Goal: Task Accomplishment & Management: Manage account settings

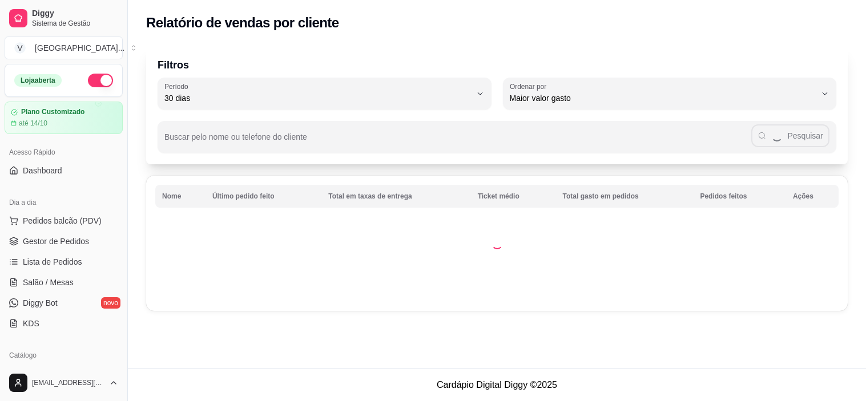
select select "30"
select select "HIGHEST_TOTAL_SPENT_WITH_ORDERS"
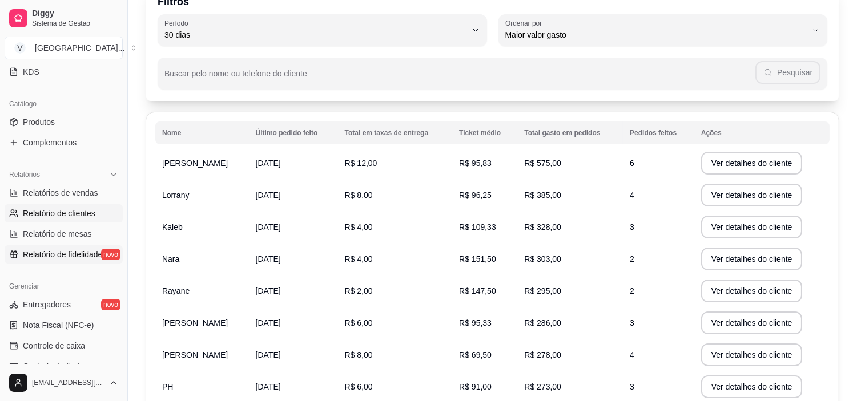
scroll to position [230, 0]
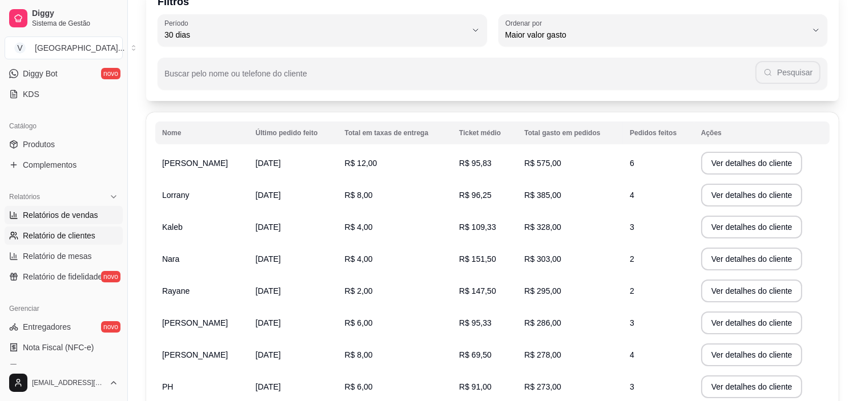
click at [77, 219] on span "Relatórios de vendas" at bounding box center [60, 215] width 75 height 11
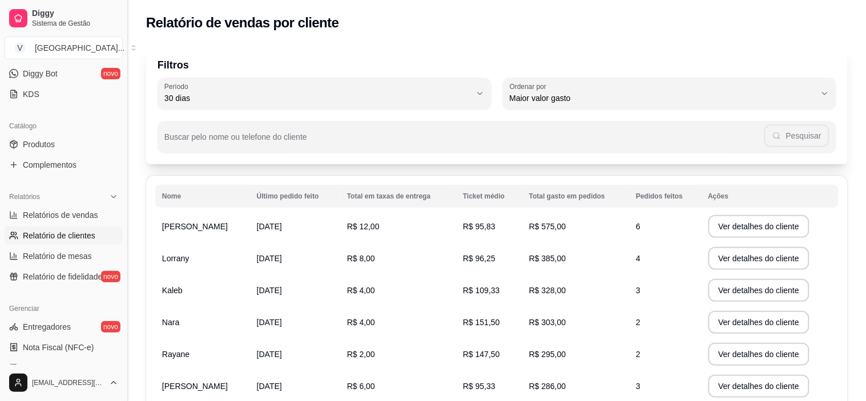
select select "ALL"
select select "0"
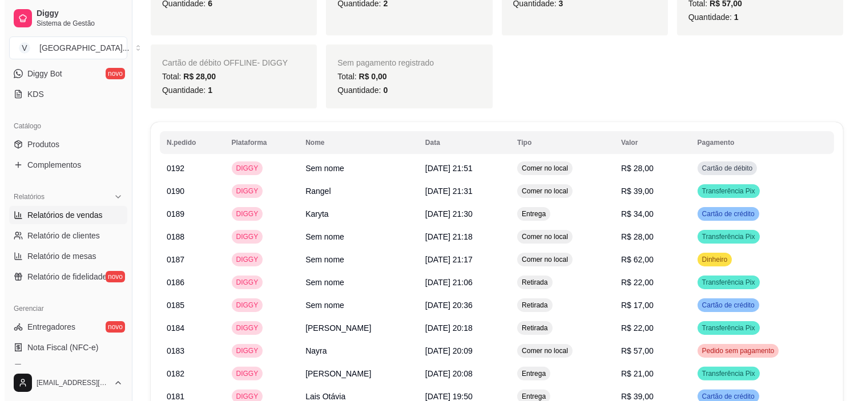
scroll to position [634, 0]
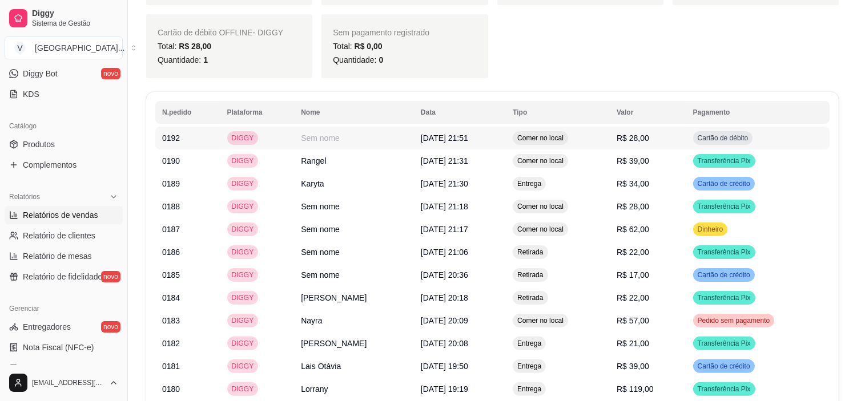
click at [654, 146] on td "R$ 28,00" at bounding box center [648, 138] width 77 height 23
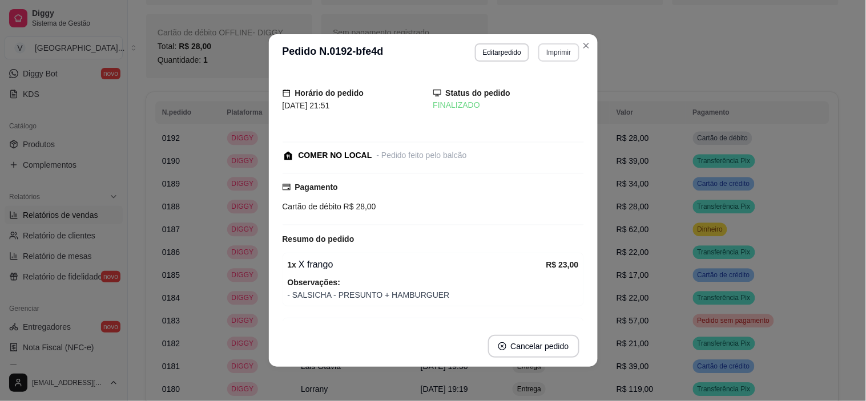
click at [552, 53] on button "Imprimir" at bounding box center [558, 52] width 41 height 18
click at [540, 93] on button "IMPRESSORA" at bounding box center [534, 93] width 83 height 18
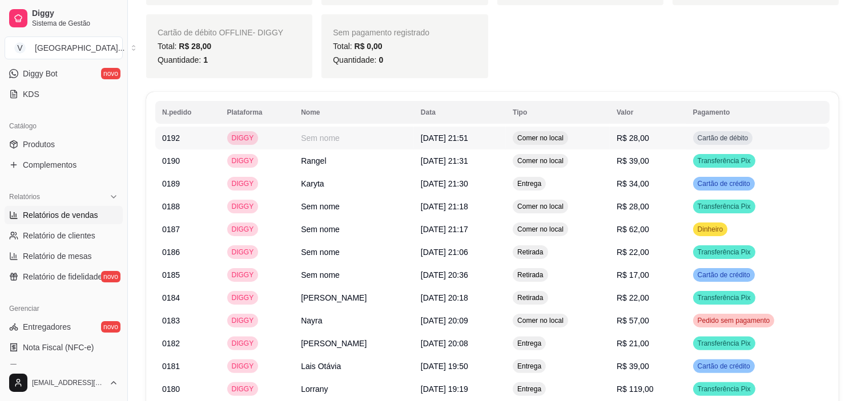
click at [607, 138] on td "Comer no local" at bounding box center [558, 138] width 104 height 23
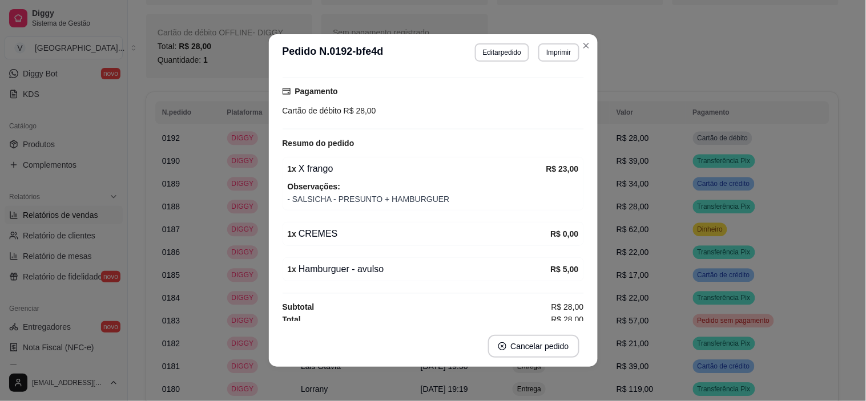
scroll to position [101, 0]
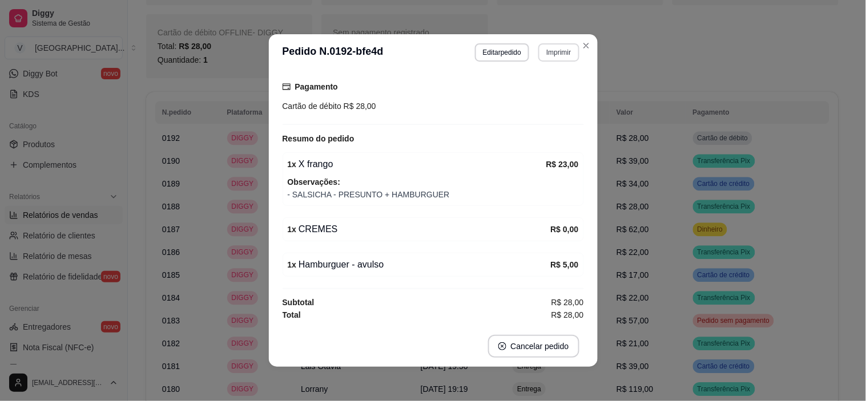
click at [554, 59] on button "Imprimir" at bounding box center [558, 52] width 41 height 18
click at [560, 89] on button "IMPRESSORA" at bounding box center [534, 93] width 80 height 18
click at [484, 53] on button "Editar pedido" at bounding box center [502, 52] width 54 height 18
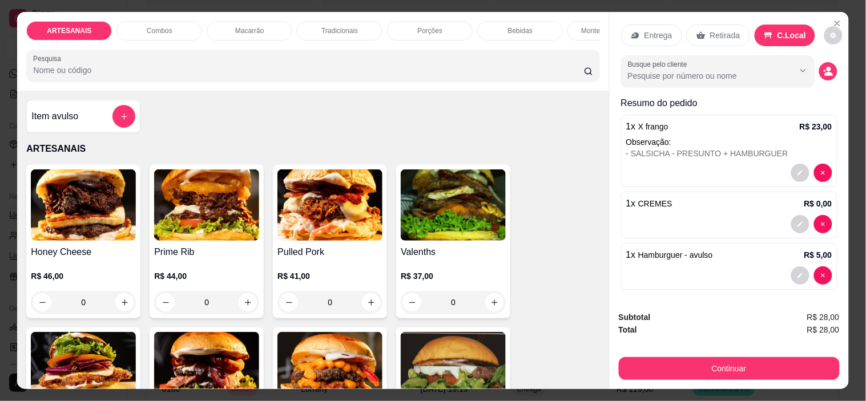
scroll to position [16, 0]
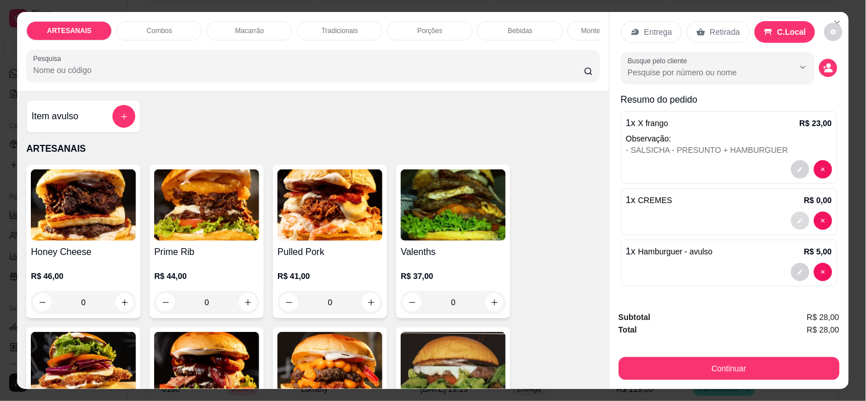
click at [798, 219] on icon "decrease-product-quantity" at bounding box center [800, 221] width 5 height 5
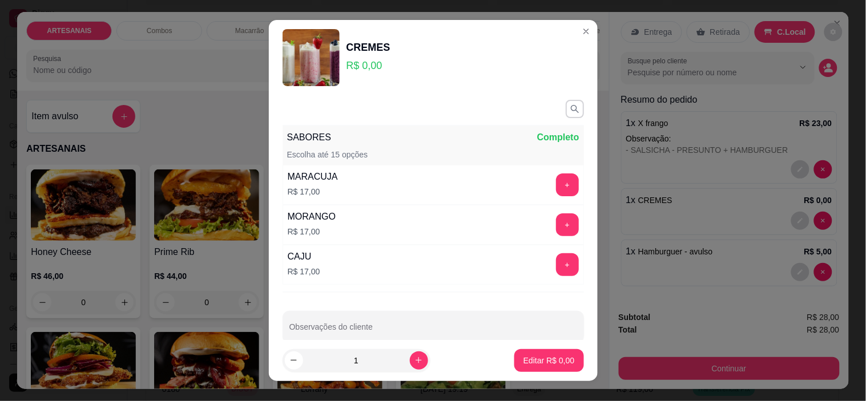
click at [556, 183] on button "+" at bounding box center [567, 185] width 23 height 23
click at [526, 355] on p "Editar R$ 17,00" at bounding box center [546, 360] width 55 height 11
type input "0"
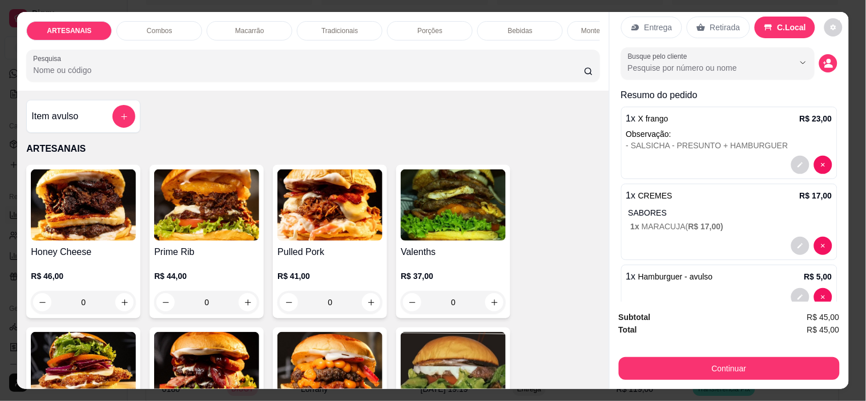
scroll to position [0, 0]
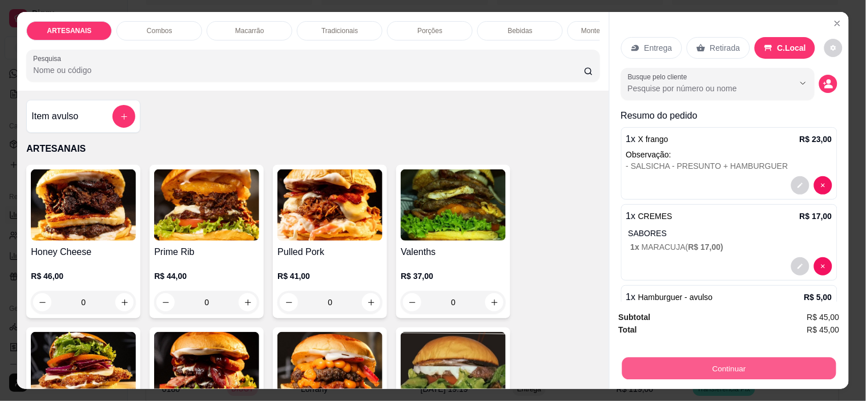
click at [774, 369] on button "Continuar" at bounding box center [729, 369] width 214 height 22
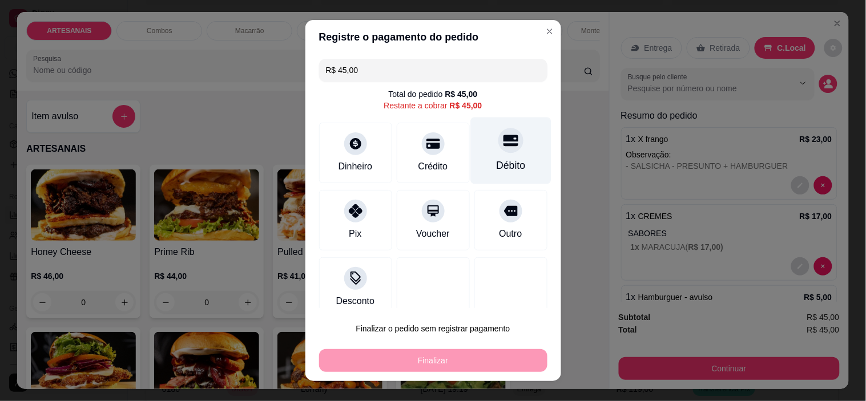
click at [498, 150] on div at bounding box center [510, 140] width 25 height 25
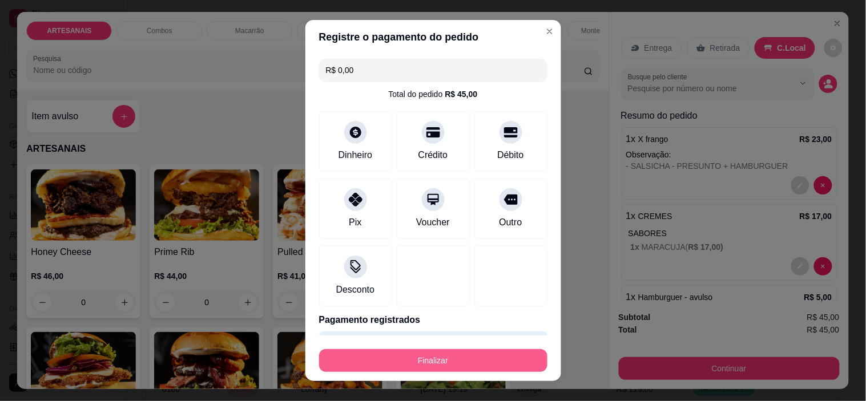
click at [493, 361] on button "Finalizar" at bounding box center [433, 360] width 228 height 23
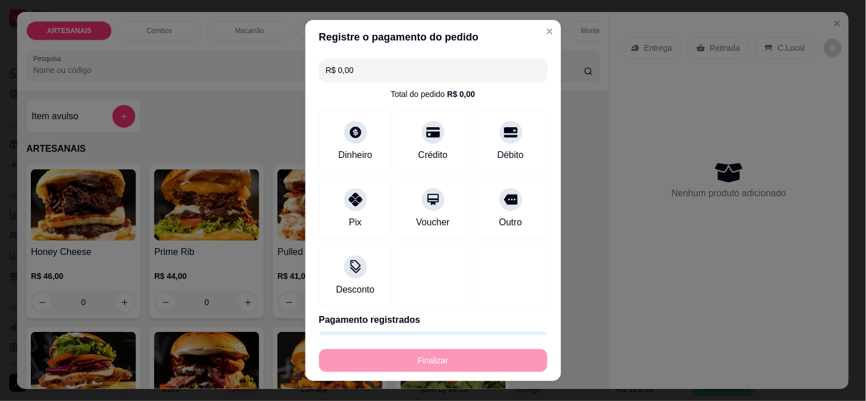
type input "-R$ 45,00"
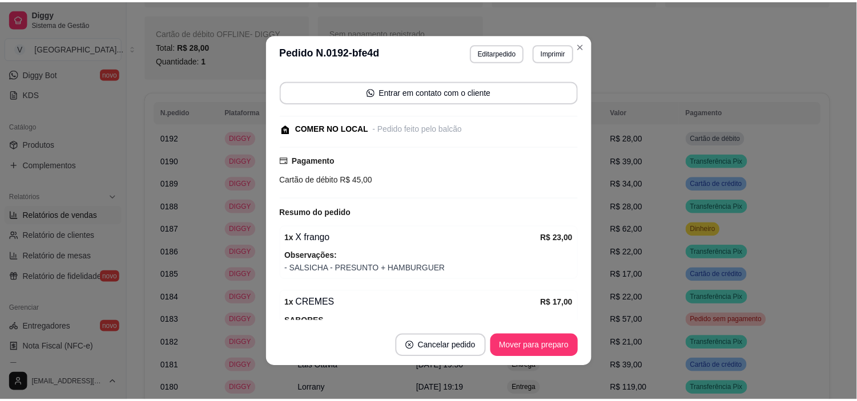
scroll to position [175, 0]
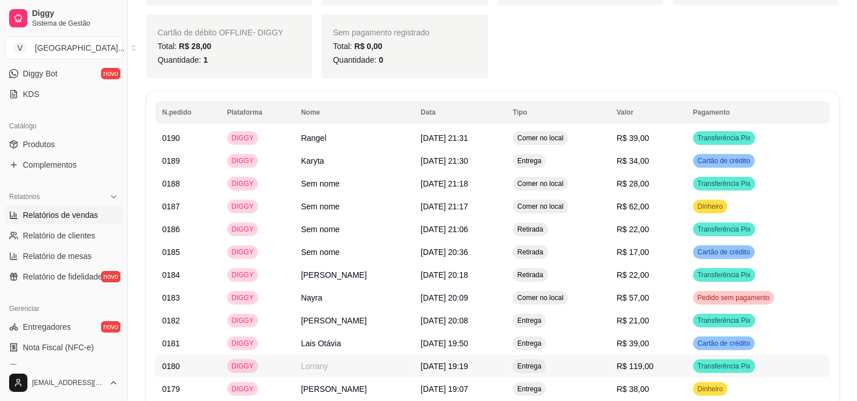
click at [520, 353] on td "Entrega" at bounding box center [558, 343] width 104 height 23
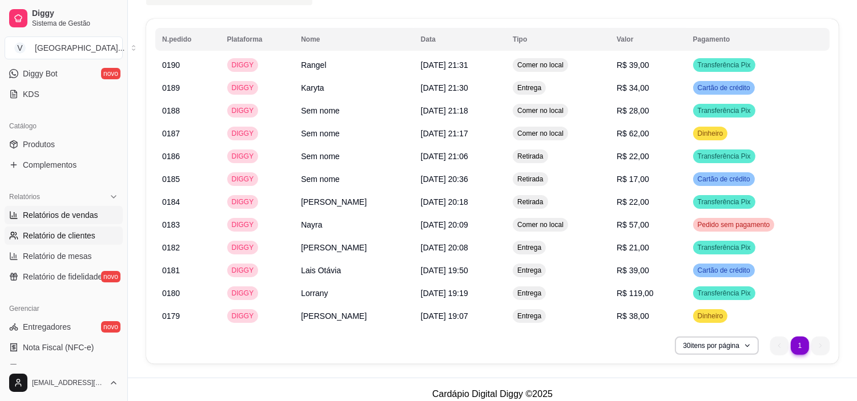
scroll to position [0, 0]
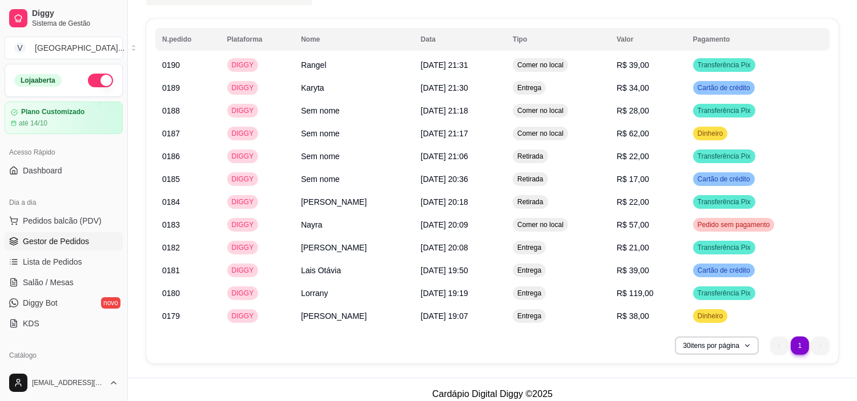
click at [67, 243] on span "Gestor de Pedidos" at bounding box center [56, 241] width 66 height 11
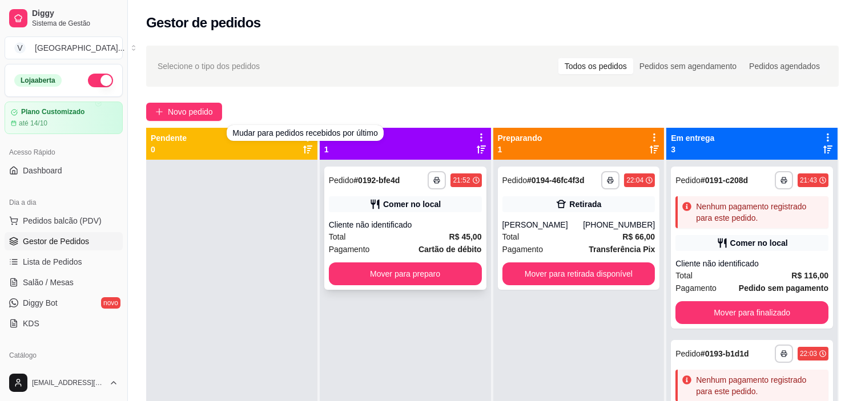
click at [396, 244] on div "Pagamento Cartão de débito" at bounding box center [405, 249] width 153 height 13
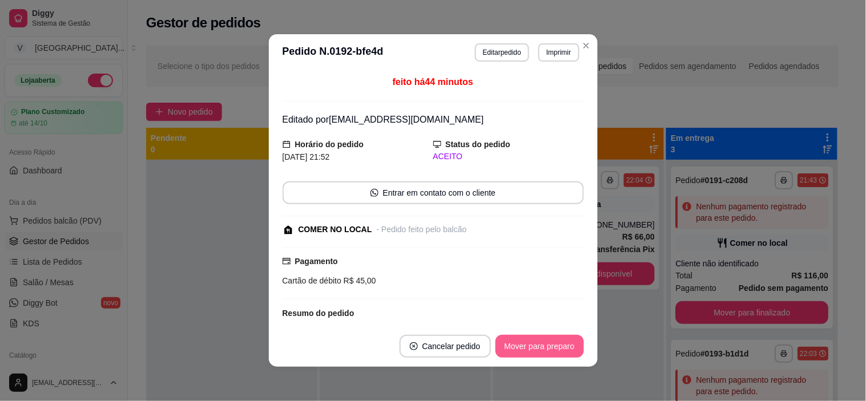
click at [563, 352] on button "Mover para preparo" at bounding box center [540, 346] width 88 height 23
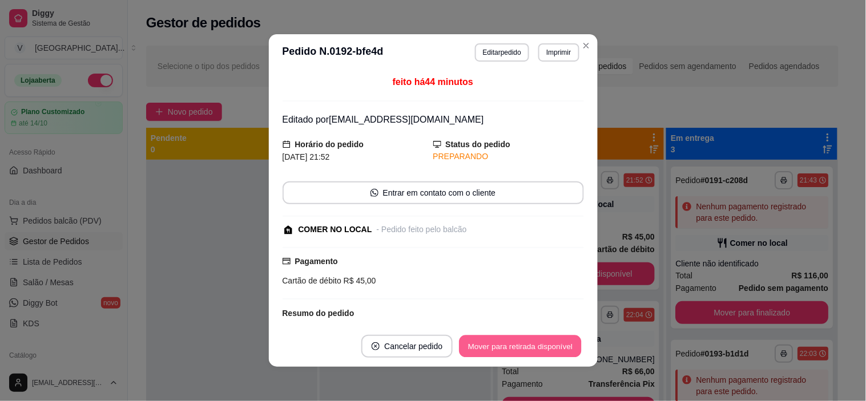
click at [561, 349] on button "Mover para retirada disponível" at bounding box center [521, 347] width 122 height 22
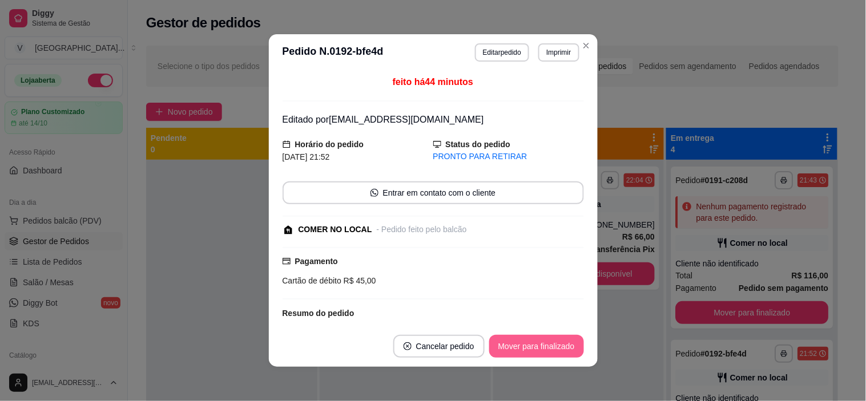
click at [561, 349] on button "Mover para finalizado" at bounding box center [536, 346] width 95 height 23
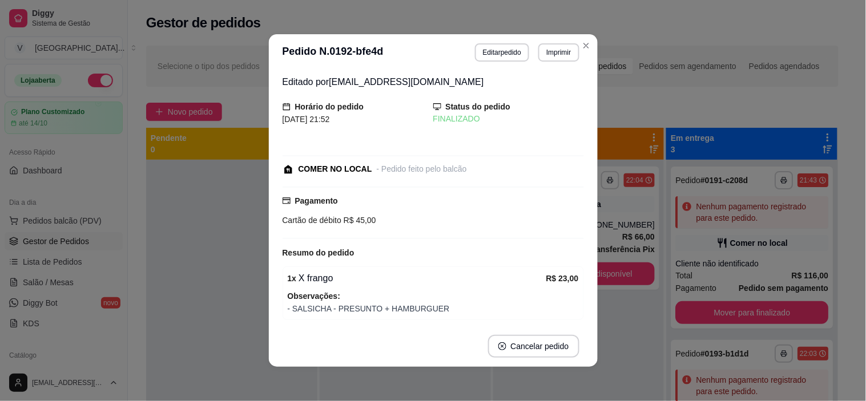
click at [580, 59] on header "**********" at bounding box center [433, 52] width 329 height 37
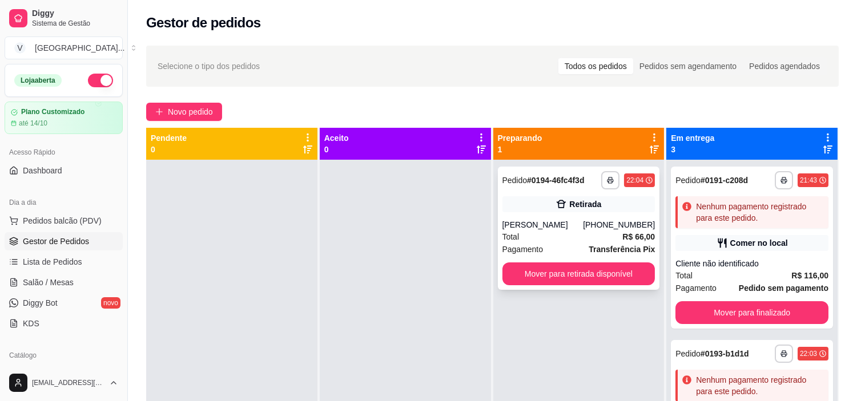
click at [569, 230] on div "[PERSON_NAME]" at bounding box center [542, 224] width 81 height 11
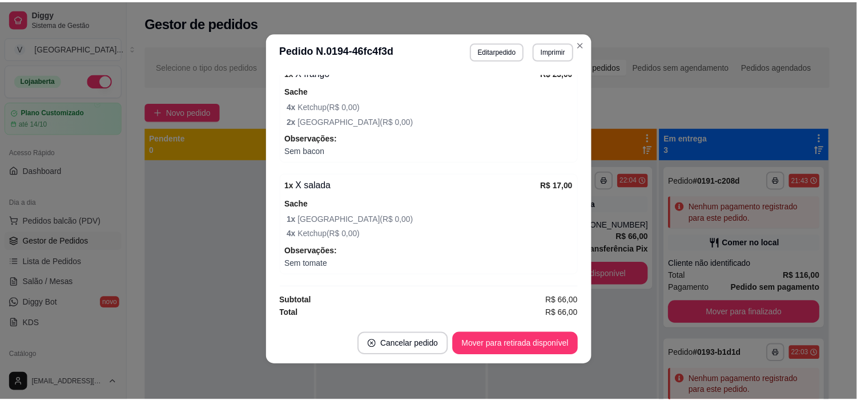
scroll to position [2, 0]
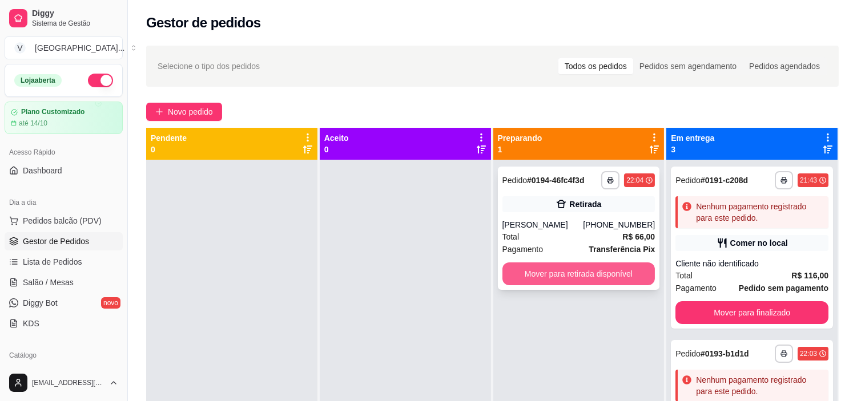
click at [561, 269] on button "Mover para retirada disponível" at bounding box center [578, 274] width 153 height 23
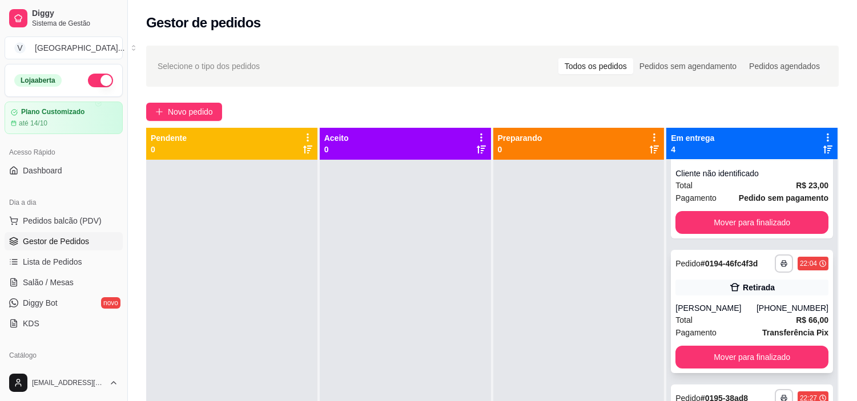
scroll to position [265, 0]
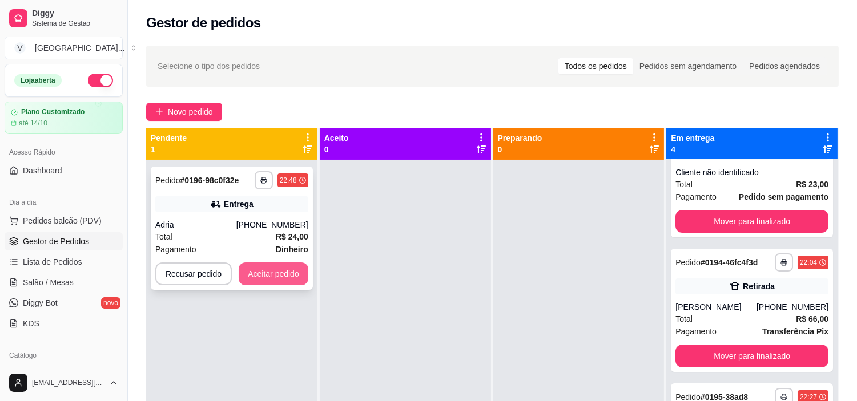
click at [276, 277] on button "Aceitar pedido" at bounding box center [274, 274] width 70 height 23
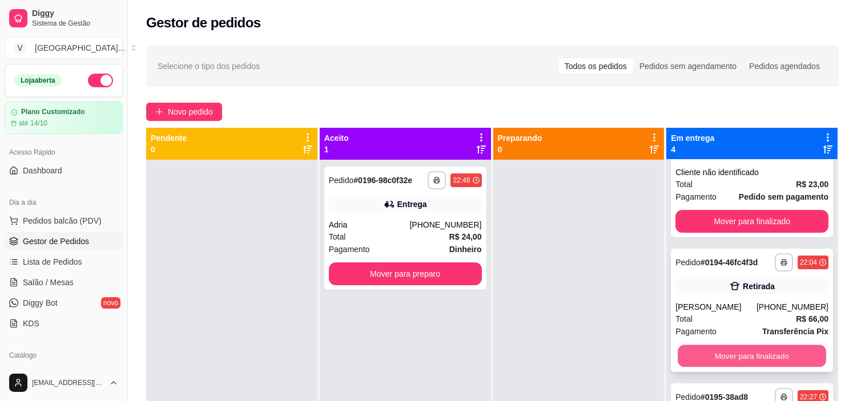
click at [779, 358] on button "Mover para finalizado" at bounding box center [752, 356] width 148 height 22
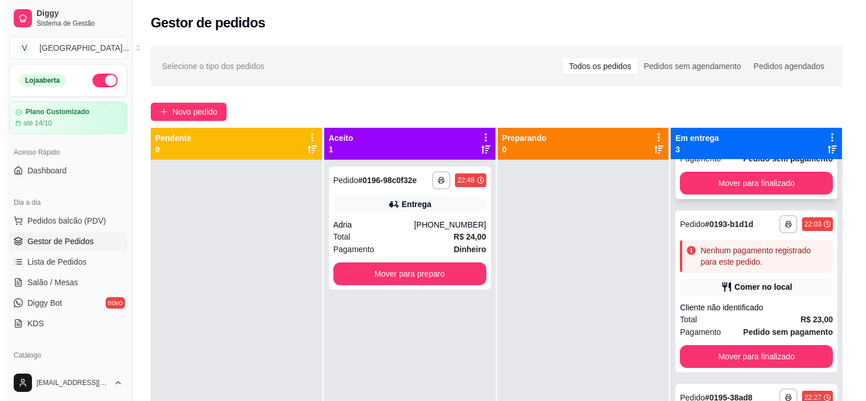
scroll to position [66, 0]
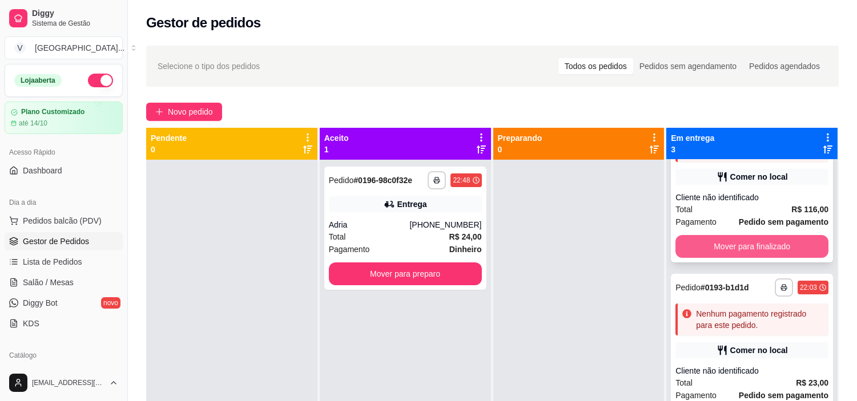
click at [791, 210] on strong "R$ 116,00" at bounding box center [809, 209] width 37 height 9
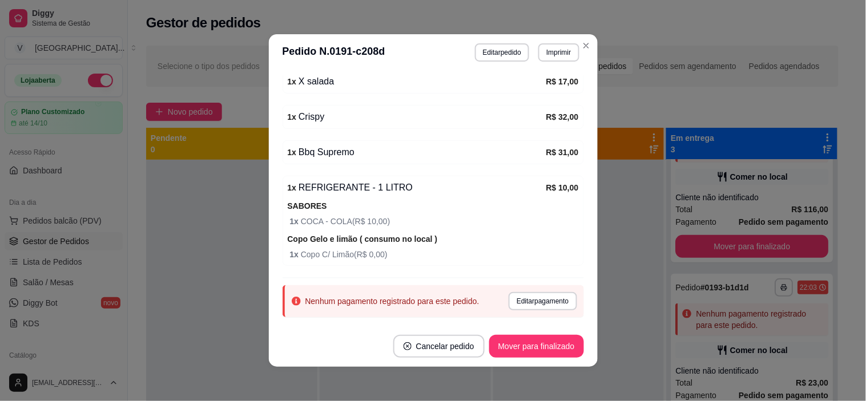
scroll to position [232, 0]
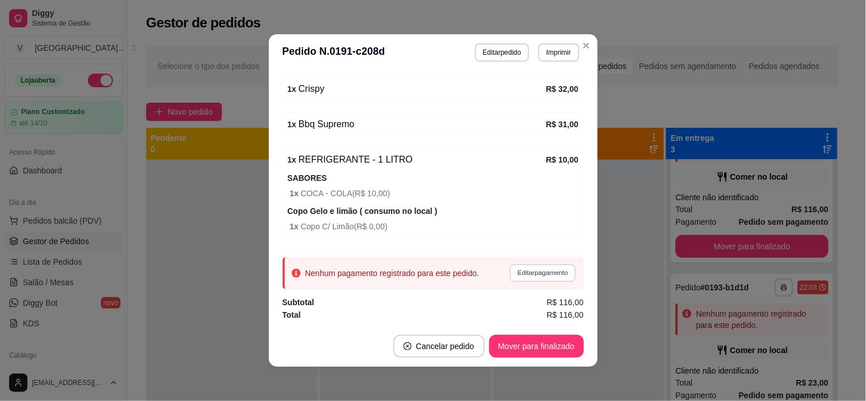
click at [537, 276] on button "Editar pagamento" at bounding box center [543, 273] width 66 height 18
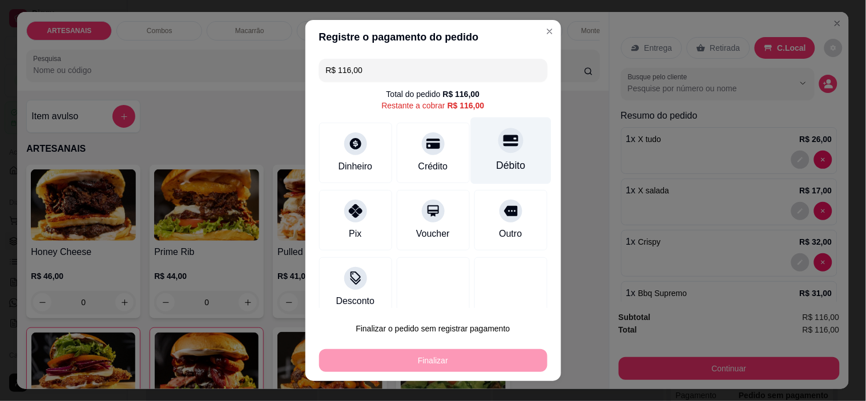
click at [503, 144] on icon at bounding box center [510, 140] width 15 height 11
type input "R$ 0,00"
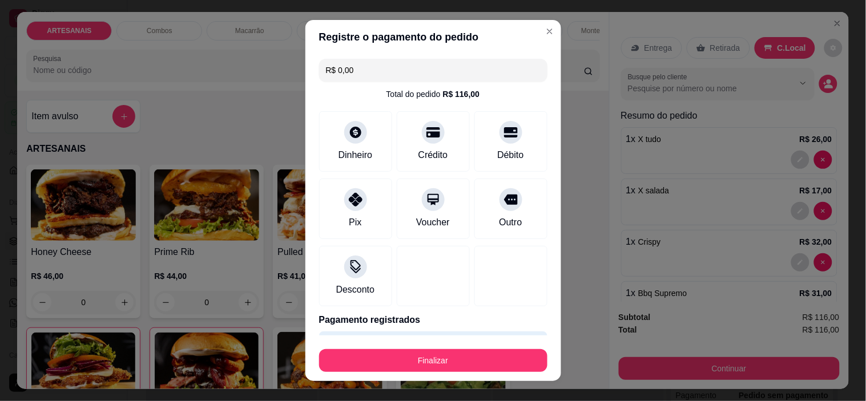
click at [515, 353] on button "Finalizar" at bounding box center [433, 360] width 228 height 23
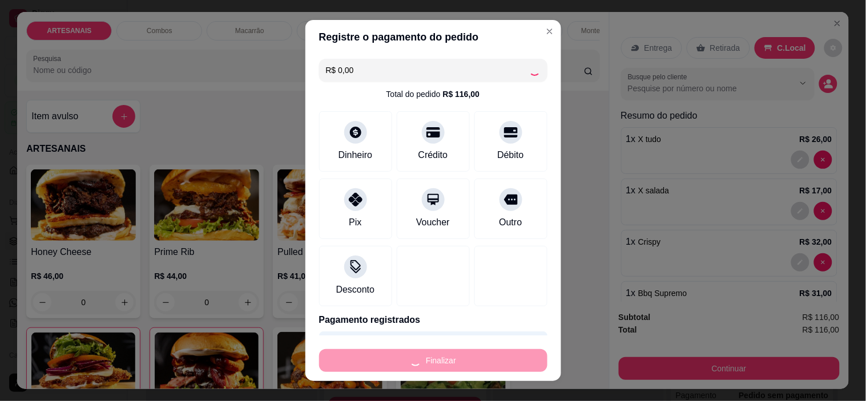
type input "0"
type input "-R$ 116,00"
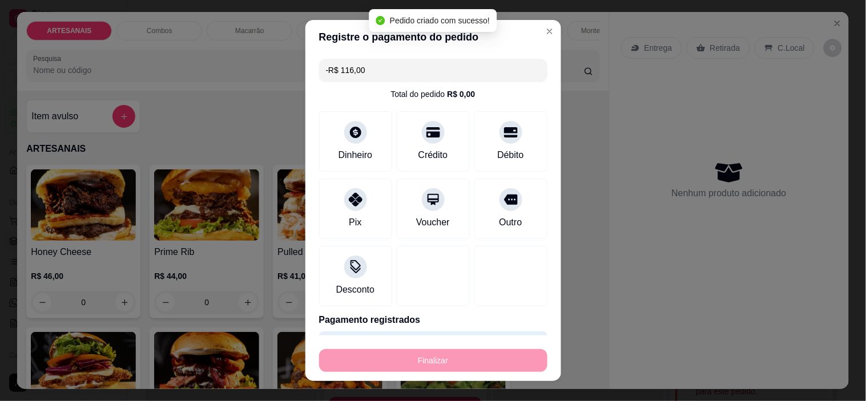
scroll to position [284, 0]
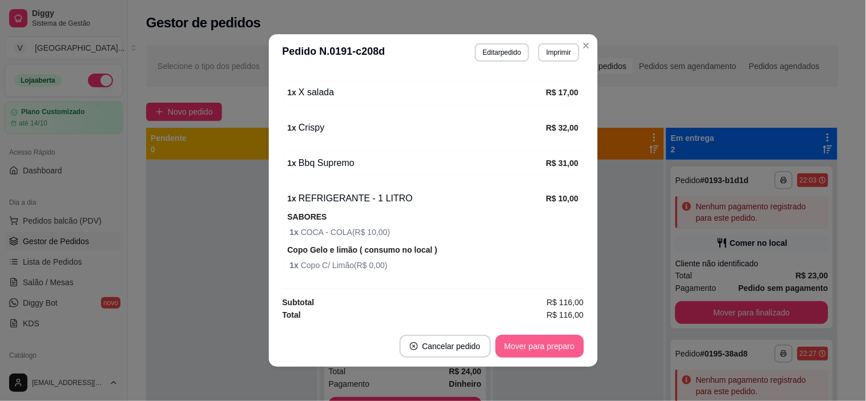
click at [522, 347] on button "Mover para preparo" at bounding box center [540, 346] width 88 height 23
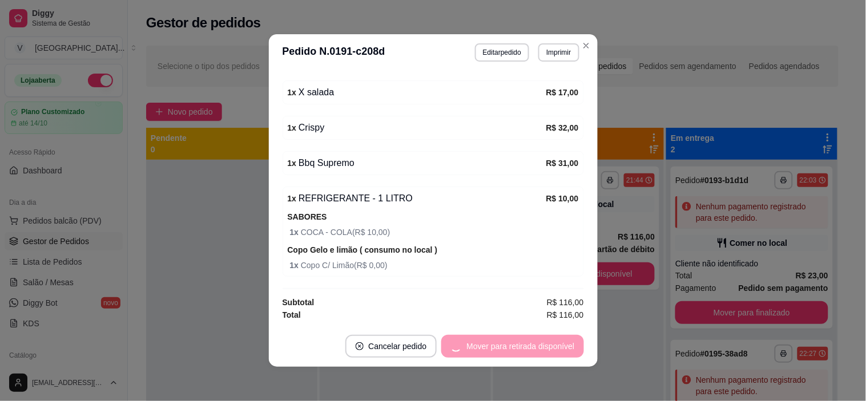
click at [528, 351] on div "Mover para retirada disponível" at bounding box center [512, 346] width 142 height 23
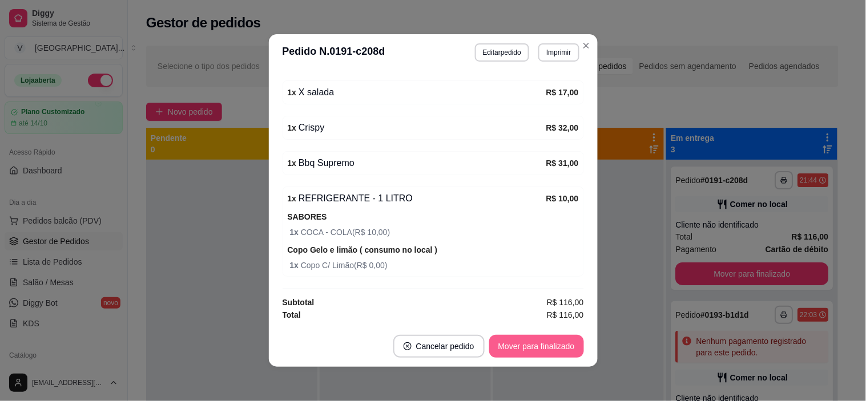
click at [528, 351] on button "Mover para finalizado" at bounding box center [536, 346] width 95 height 23
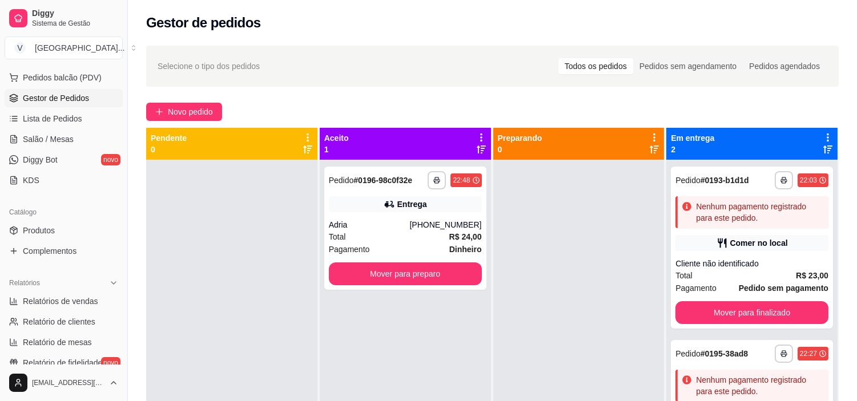
scroll to position [190, 0]
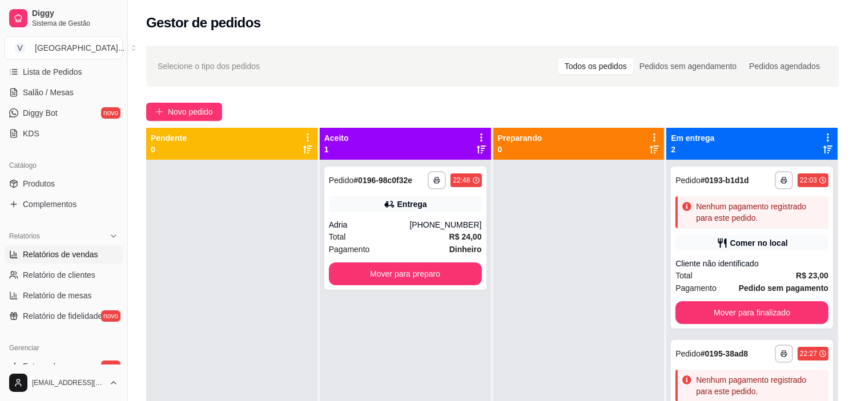
click at [59, 258] on span "Relatórios de vendas" at bounding box center [60, 254] width 75 height 11
select select "ALL"
select select "0"
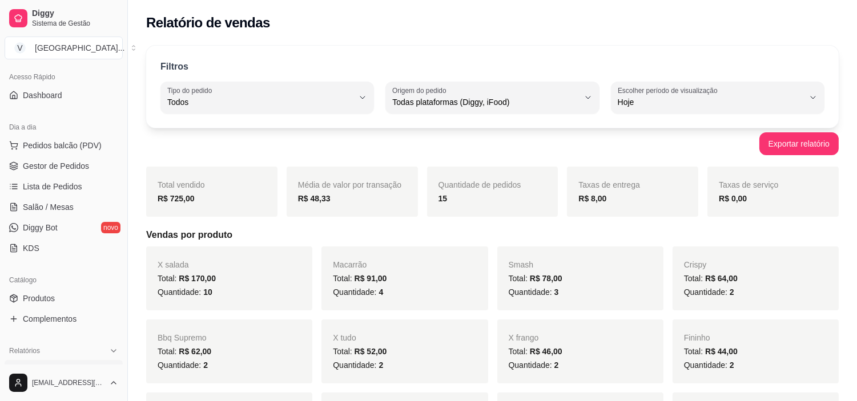
scroll to position [63, 0]
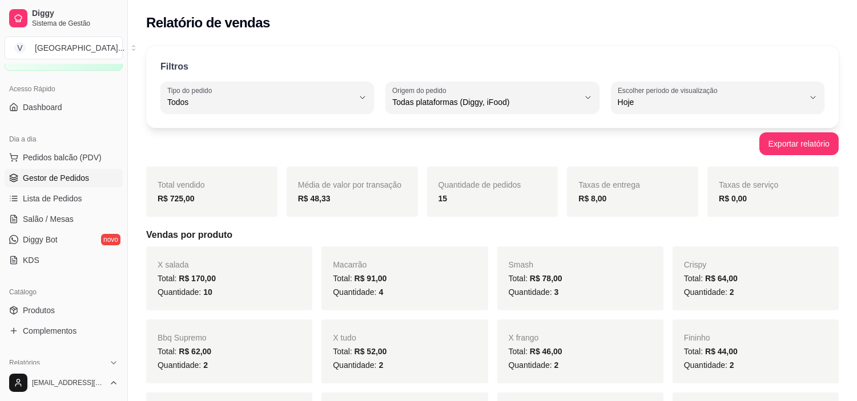
click at [46, 176] on span "Gestor de Pedidos" at bounding box center [56, 177] width 66 height 11
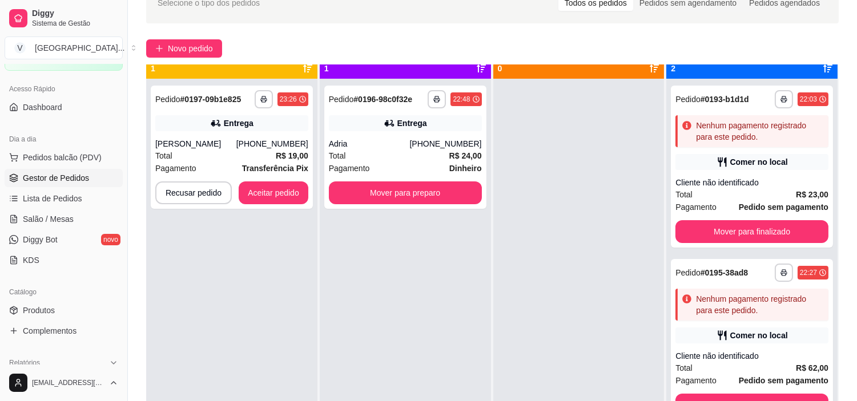
scroll to position [31, 0]
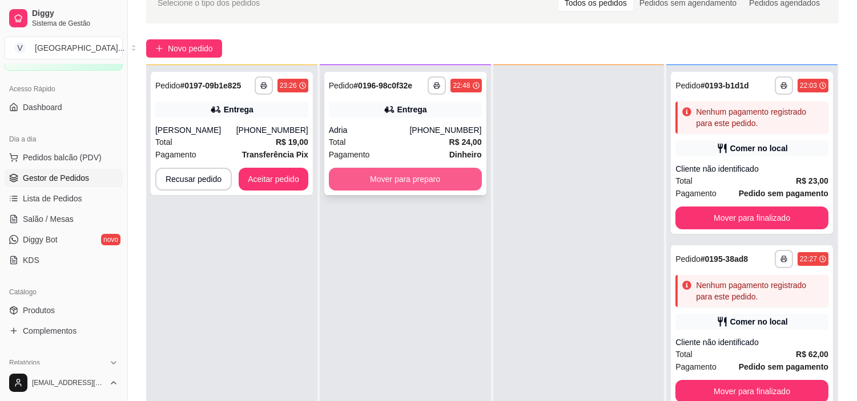
click at [397, 170] on button "Mover para preparo" at bounding box center [405, 179] width 153 height 23
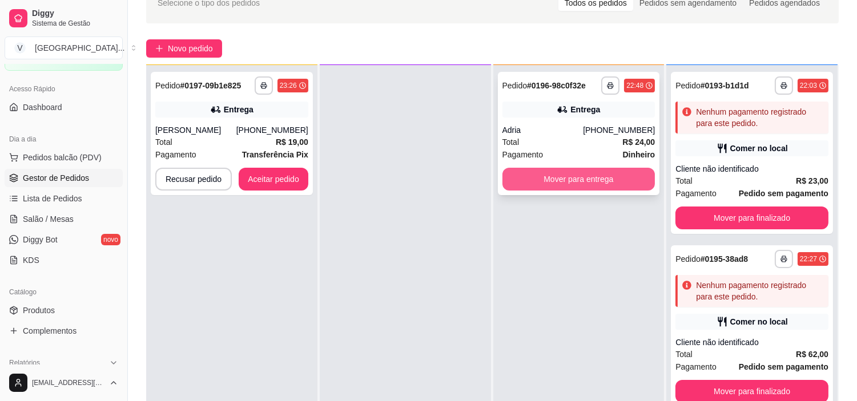
click at [549, 170] on button "Mover para entrega" at bounding box center [578, 179] width 153 height 23
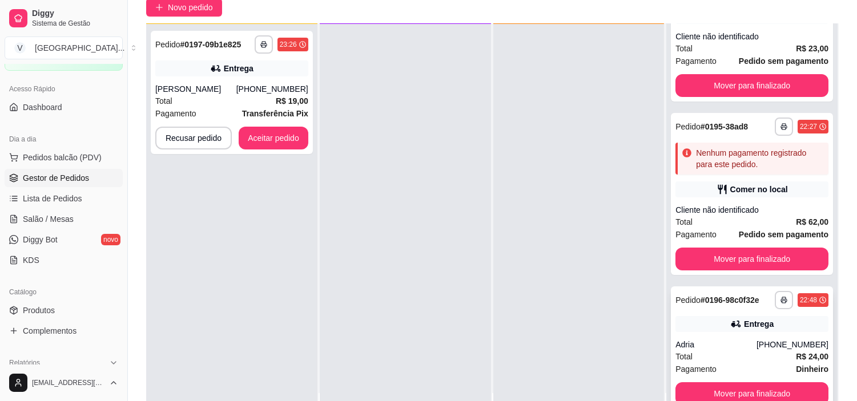
scroll to position [174, 0]
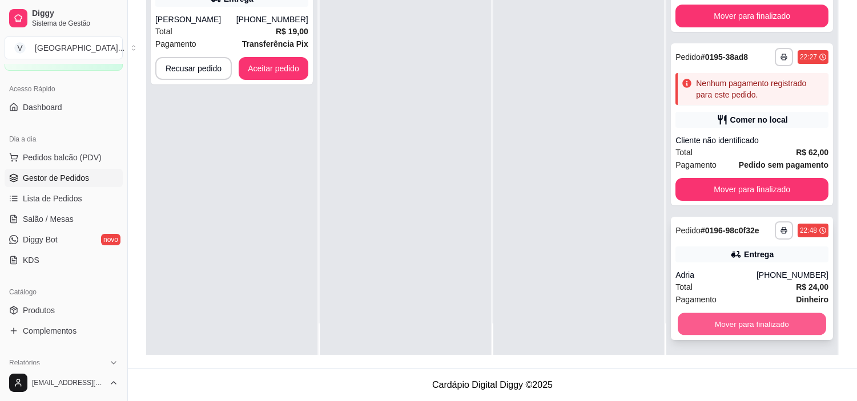
click at [755, 319] on button "Mover para finalizado" at bounding box center [752, 324] width 148 height 22
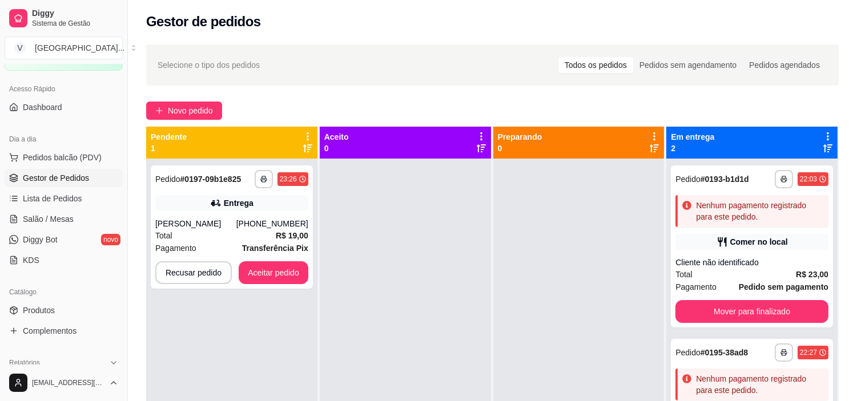
scroll to position [0, 0]
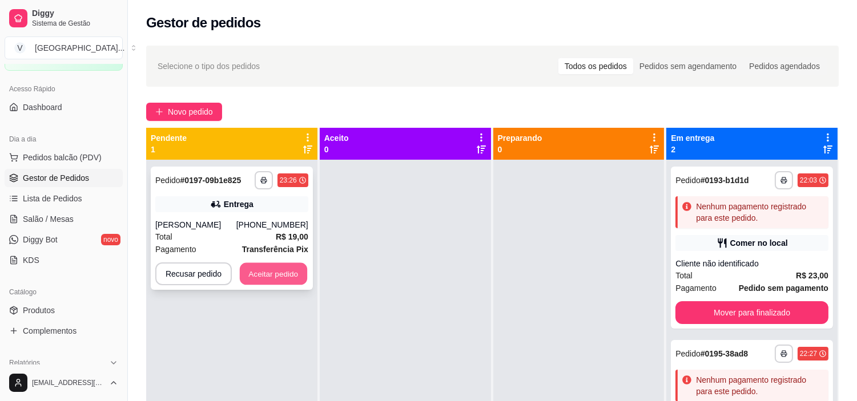
click at [267, 275] on button "Aceitar pedido" at bounding box center [273, 274] width 67 height 22
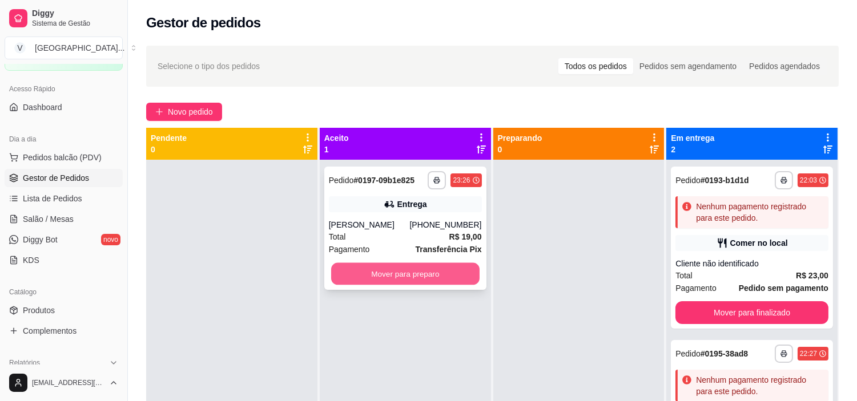
click at [412, 269] on button "Mover para preparo" at bounding box center [405, 274] width 148 height 22
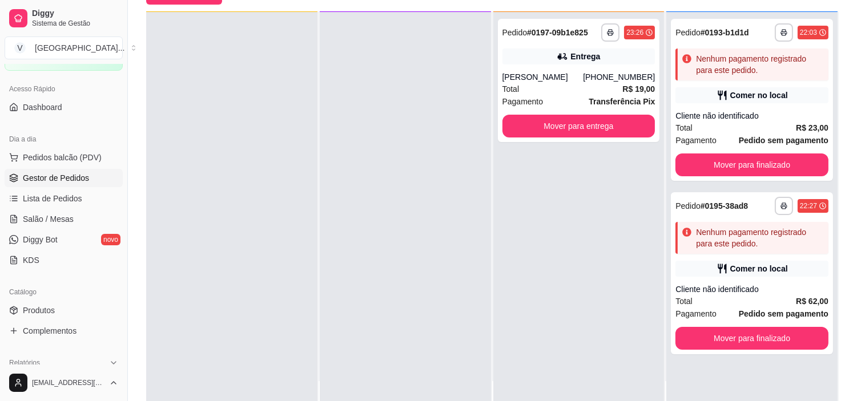
scroll to position [127, 0]
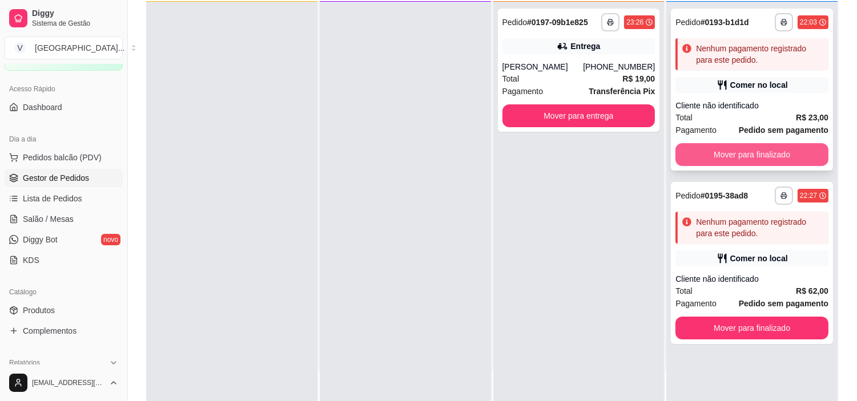
click at [770, 152] on button "Mover para finalizado" at bounding box center [751, 154] width 153 height 23
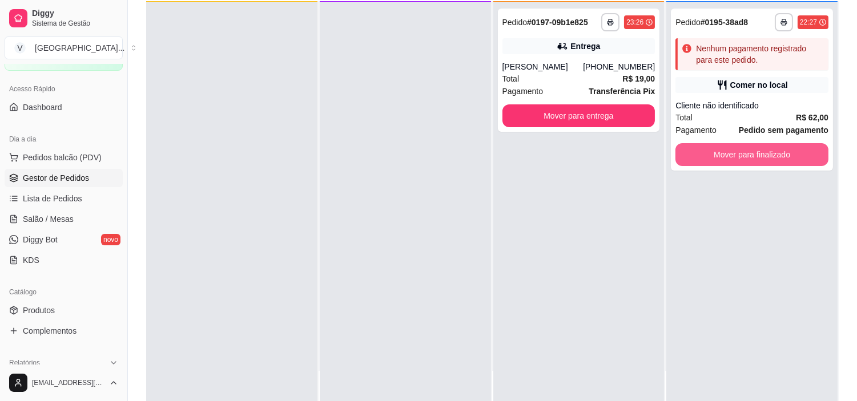
click at [771, 152] on button "Mover para finalizado" at bounding box center [751, 154] width 153 height 23
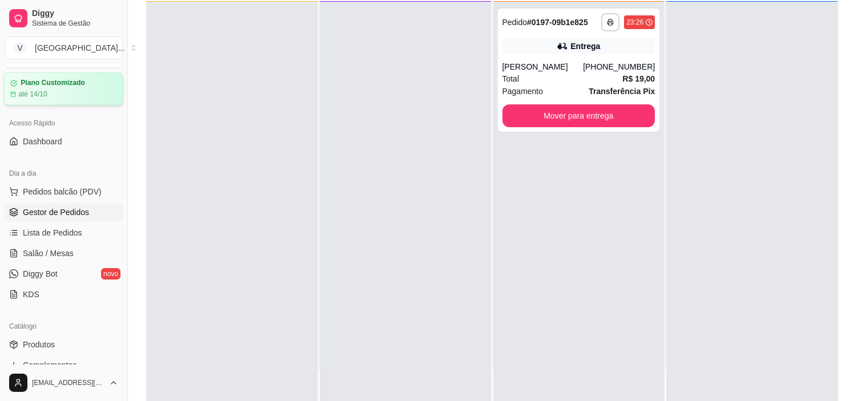
scroll to position [0, 0]
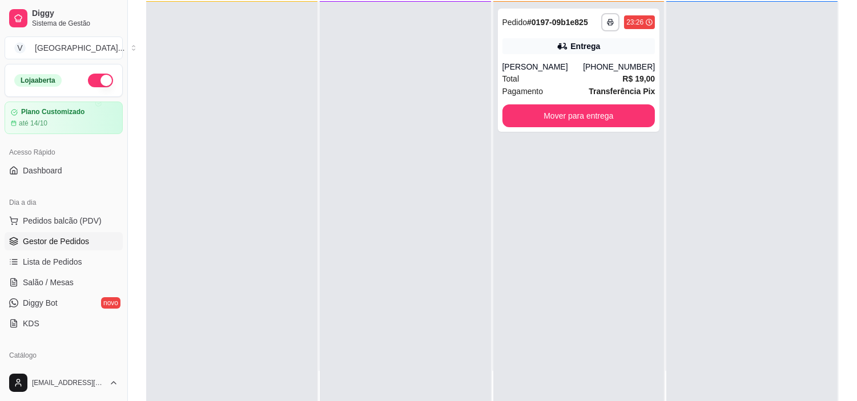
click at [87, 88] on div "Loja aberta" at bounding box center [63, 81] width 117 height 32
click at [88, 86] on button "button" at bounding box center [100, 81] width 25 height 14
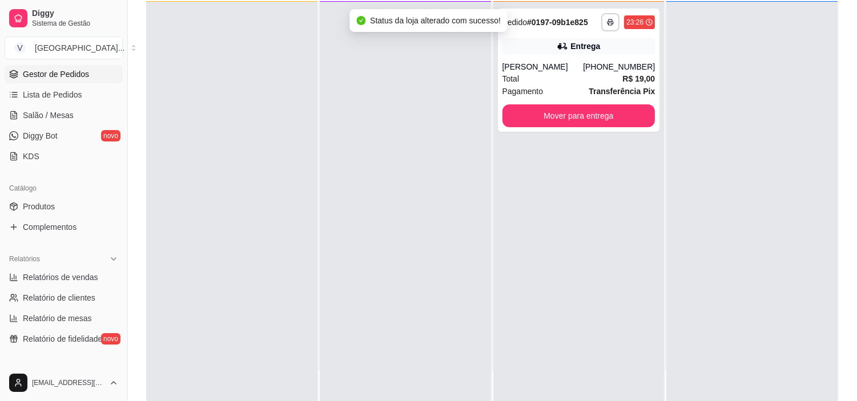
scroll to position [190, 0]
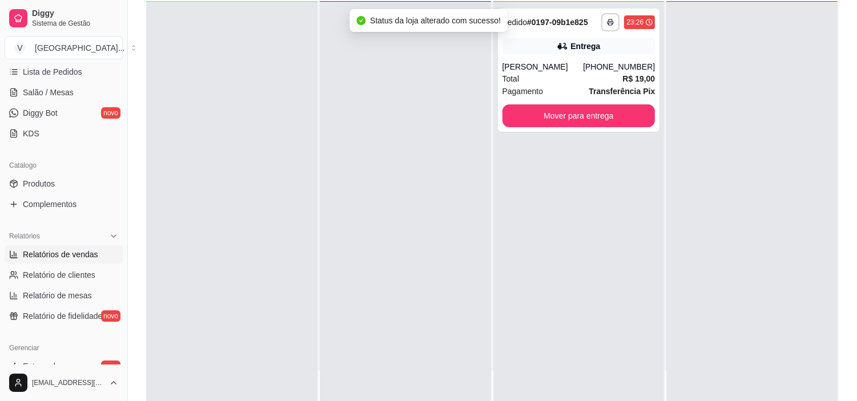
click at [98, 252] on link "Relatórios de vendas" at bounding box center [64, 255] width 118 height 18
select select "ALL"
select select "0"
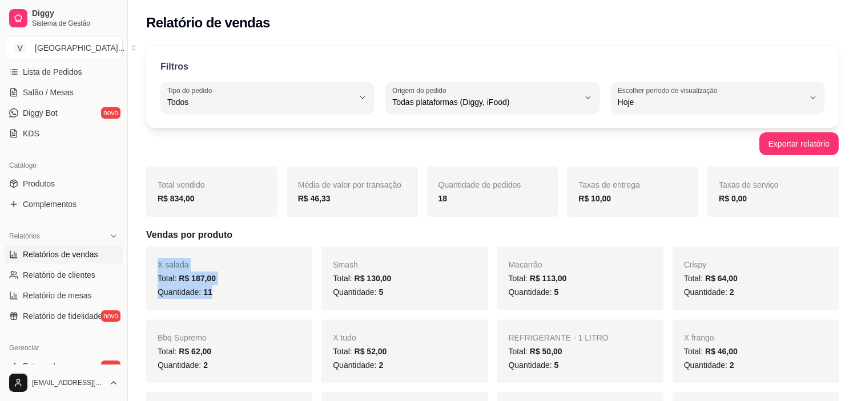
drag, startPoint x: 212, startPoint y: 288, endPoint x: 149, endPoint y: 254, distance: 71.8
click at [149, 254] on div "X salada Total: R$ 187,00 Quantidade: 11" at bounding box center [229, 279] width 166 height 64
click at [281, 234] on h5 "Vendas por produto" at bounding box center [492, 235] width 693 height 14
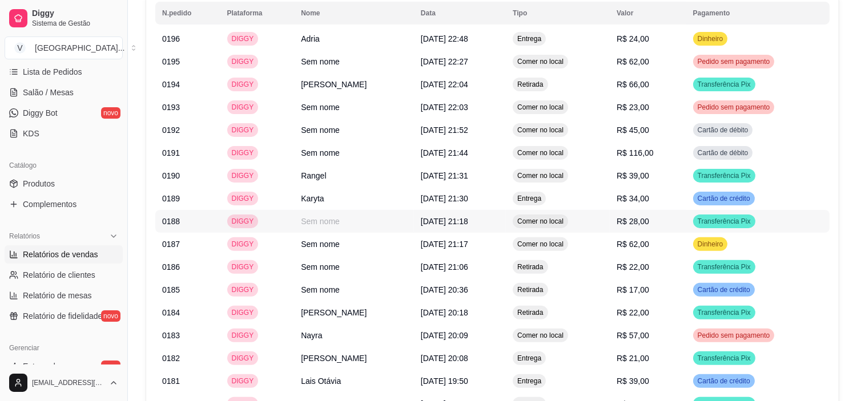
scroll to position [853, 0]
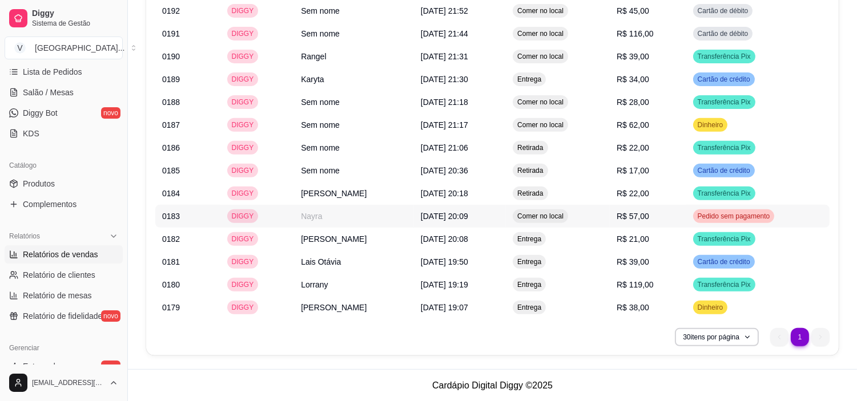
click at [589, 222] on tbody "0196 DIGGY Adria [DATE] 22:48 Entrega R$ 24,00 Dinheiro 0195 DIGGY Sem nome [DA…" at bounding box center [492, 113] width 674 height 411
click at [635, 306] on td "R$ 38,00" at bounding box center [648, 307] width 77 height 23
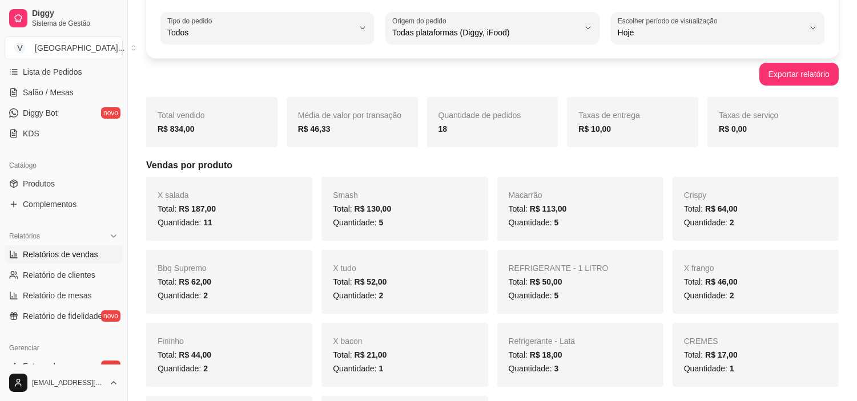
scroll to position [0, 0]
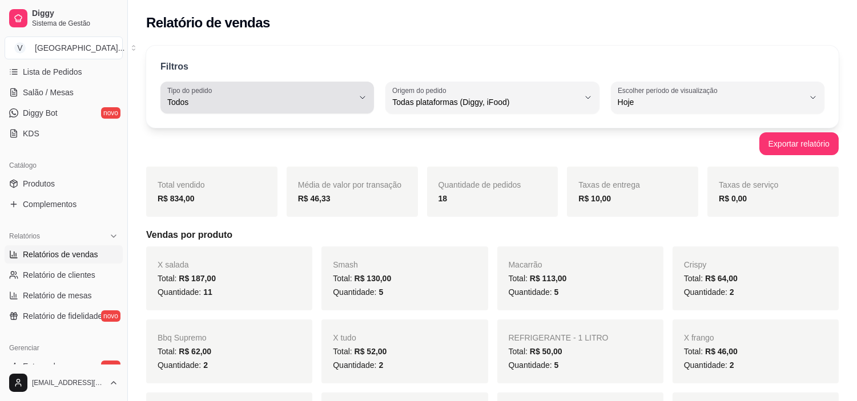
click at [348, 90] on div "Todos" at bounding box center [260, 97] width 186 height 23
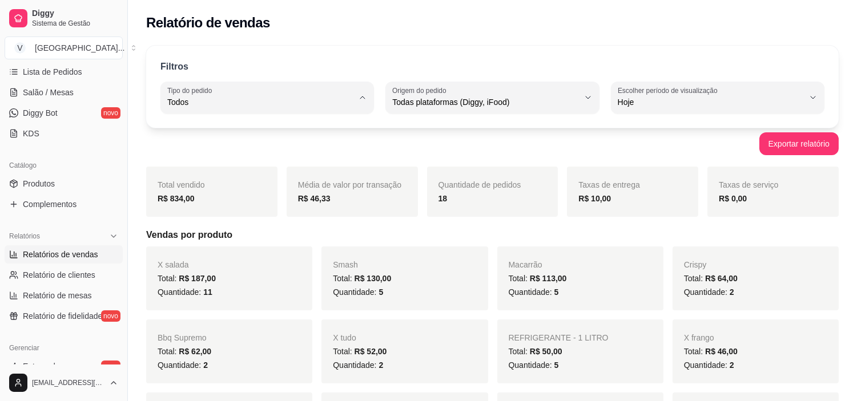
click at [291, 134] on span "Todos" at bounding box center [262, 129] width 176 height 11
drag, startPoint x: 612, startPoint y: 196, endPoint x: 578, endPoint y: 190, distance: 34.7
click at [578, 190] on div "Taxas de entrega R$ 10,00" at bounding box center [632, 192] width 131 height 50
click at [569, 152] on div "Exportar relatório" at bounding box center [492, 143] width 693 height 23
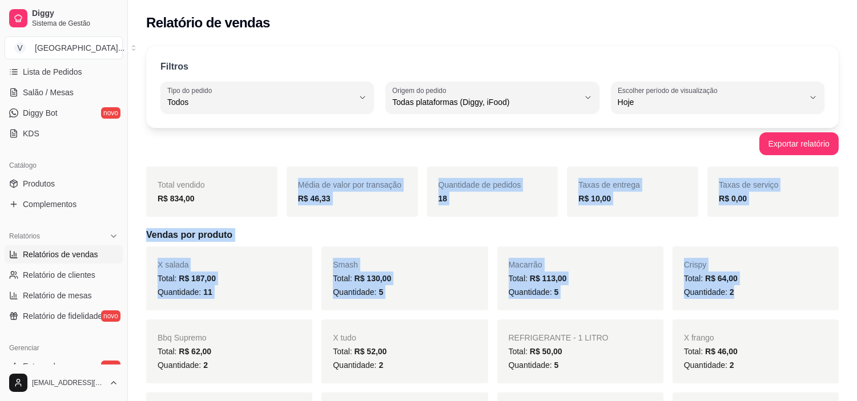
drag, startPoint x: 745, startPoint y: 292, endPoint x: 231, endPoint y: 118, distance: 542.2
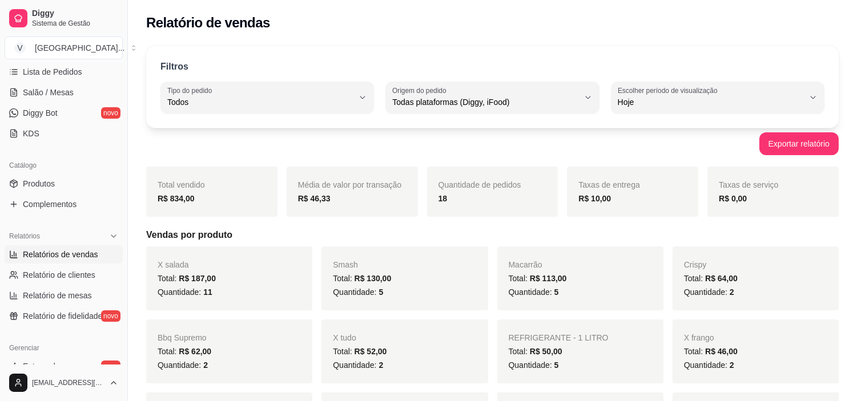
click at [276, 136] on div "Exportar relatório" at bounding box center [492, 143] width 693 height 23
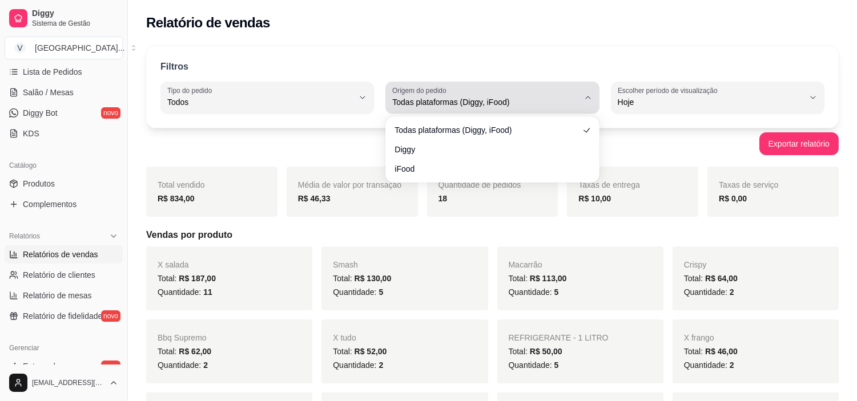
click at [480, 101] on span "Todas plataformas (Diggy, iFood)" at bounding box center [485, 101] width 186 height 11
click at [578, 94] on div "Todas plataformas (Diggy, iFood)" at bounding box center [485, 97] width 186 height 23
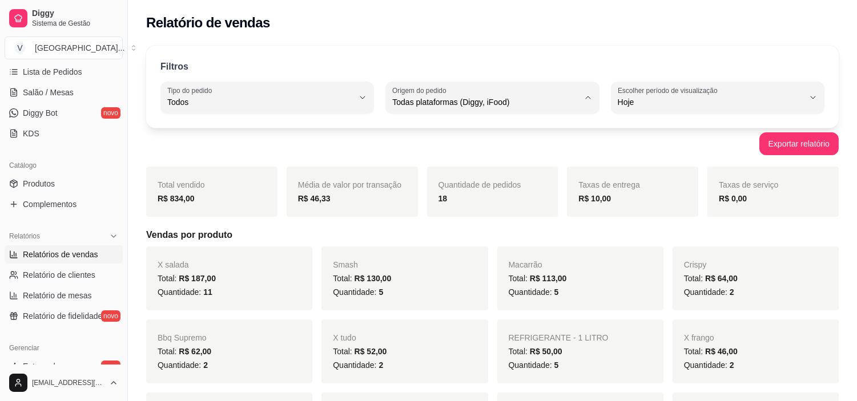
click at [535, 129] on span "Todas plataformas (Diggy, iFood)" at bounding box center [487, 129] width 176 height 11
drag, startPoint x: 211, startPoint y: 296, endPoint x: 164, endPoint y: 225, distance: 84.9
click at [185, 196] on strong "R$ 834,00" at bounding box center [176, 198] width 37 height 9
drag, startPoint x: 163, startPoint y: 194, endPoint x: 759, endPoint y: 199, distance: 596.1
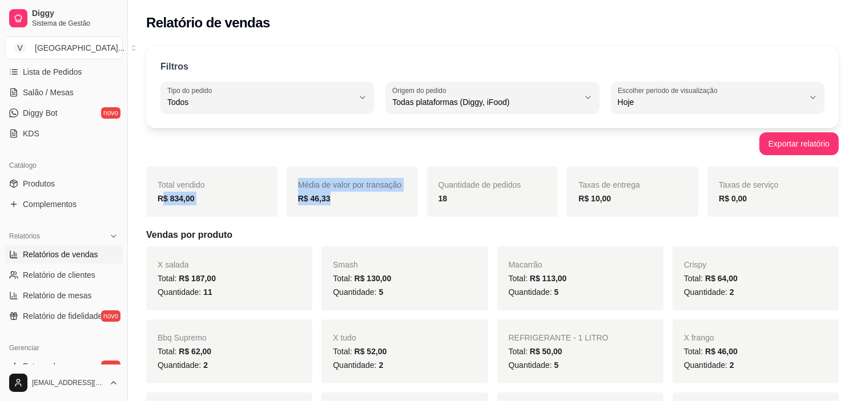
click at [396, 200] on div "Total vendido R$ 834,00 Média de valor por transação R$ 46,33 Quantidade de ped…" at bounding box center [492, 192] width 693 height 50
click at [788, 199] on div "R$ 0,00" at bounding box center [773, 199] width 108 height 14
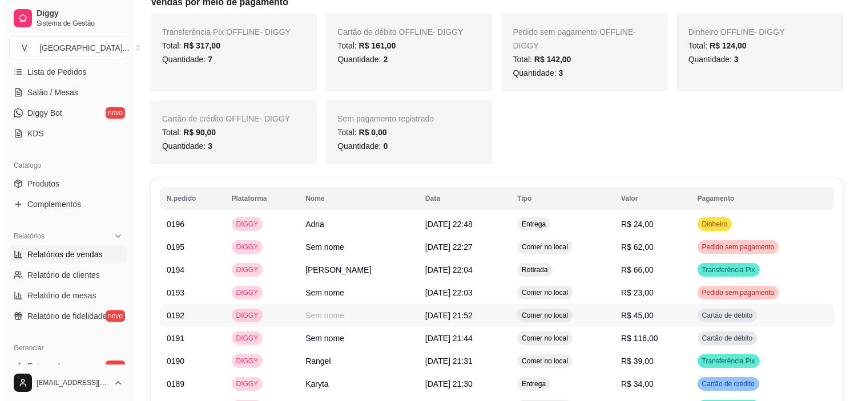
scroll to position [571, 0]
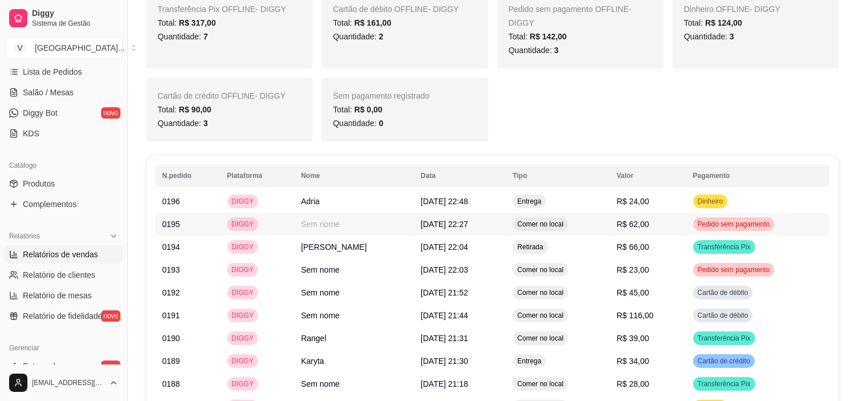
click at [769, 234] on td "Pedido sem pagamento" at bounding box center [757, 224] width 143 height 23
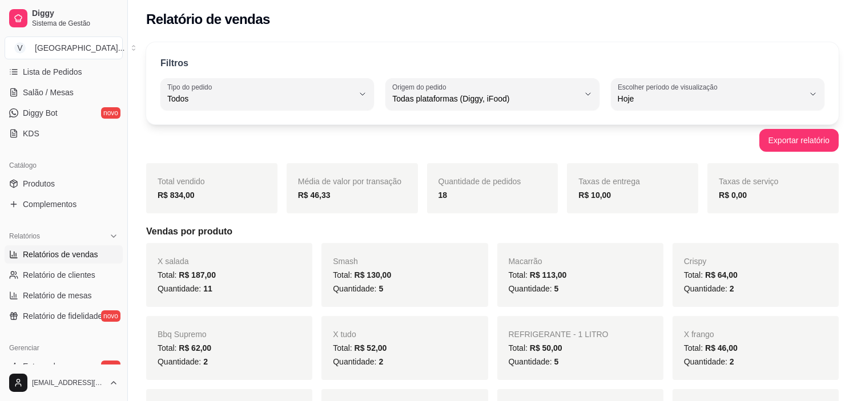
scroll to position [0, 0]
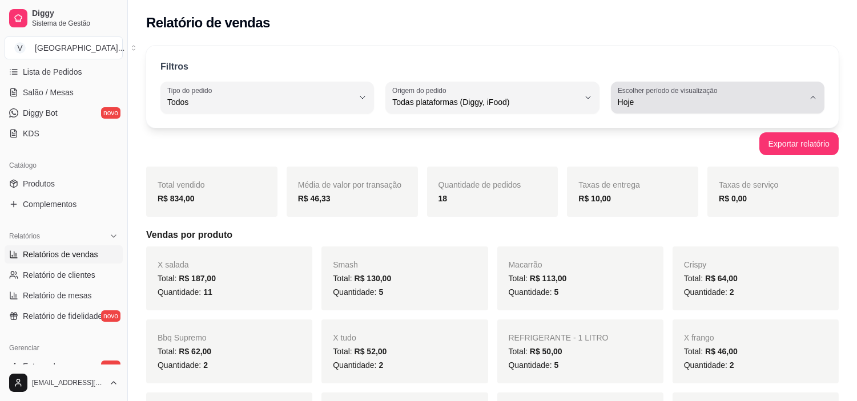
click at [781, 92] on div "Hoje" at bounding box center [711, 97] width 186 height 23
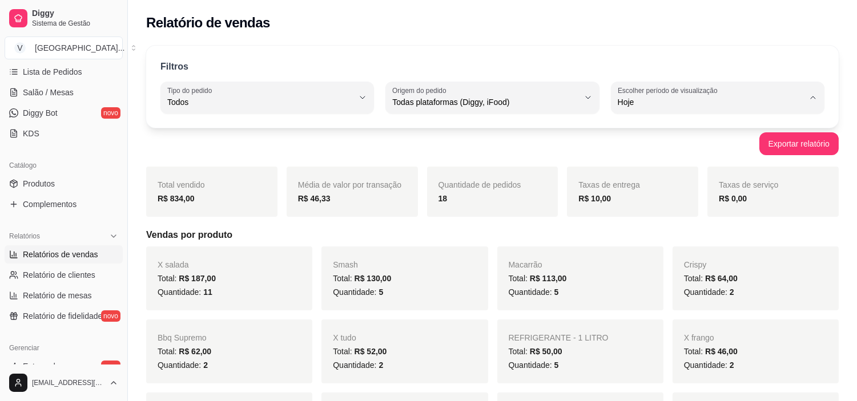
click at [639, 146] on span "Ontem" at bounding box center [712, 148] width 176 height 11
type input "1"
select select "1"
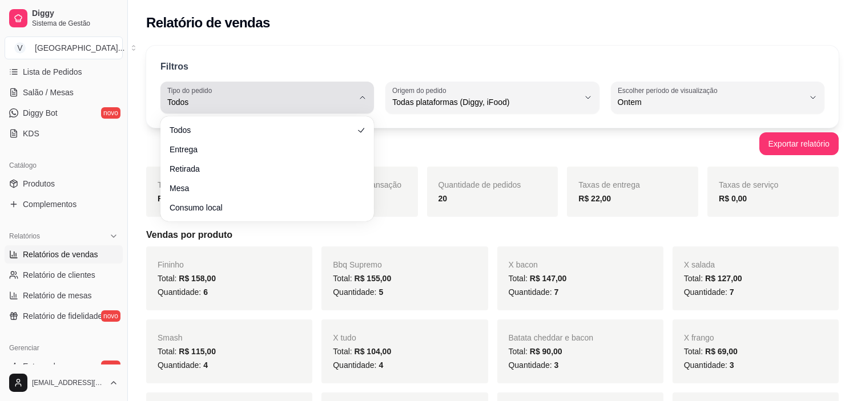
click at [358, 95] on icon "button" at bounding box center [362, 97] width 9 height 9
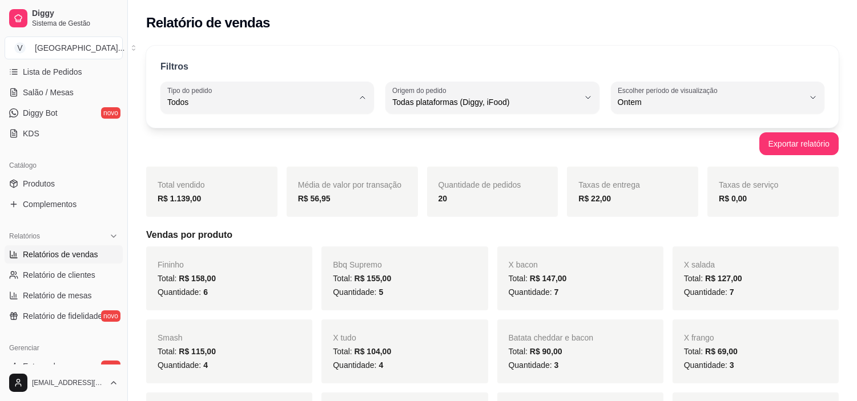
click at [216, 155] on li "Entrega" at bounding box center [267, 148] width 196 height 18
type input "DELIVERY"
select select "DELIVERY"
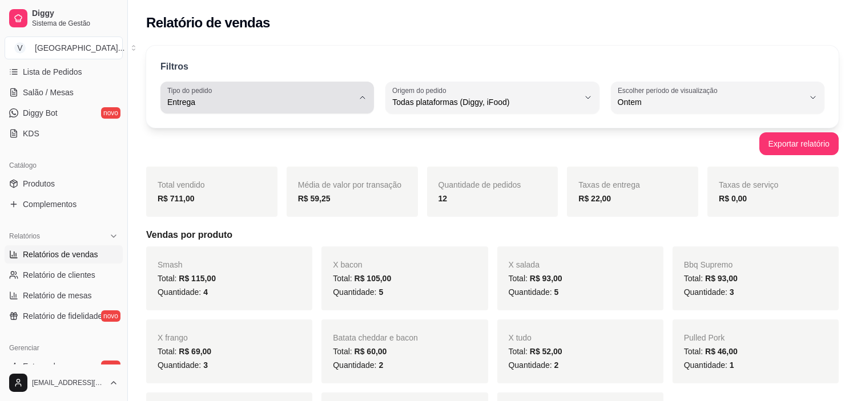
click at [324, 83] on button "Tipo do pedido Entrega" at bounding box center [267, 98] width 214 height 32
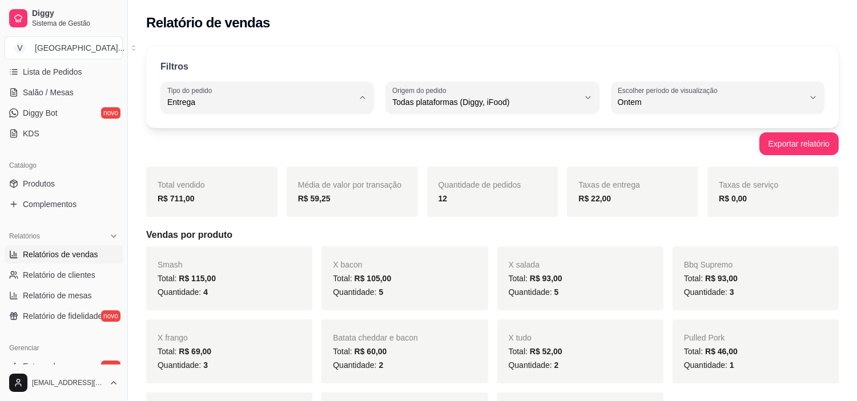
click at [271, 132] on span "Todos" at bounding box center [262, 129] width 176 height 11
type input "ALL"
select select "ALL"
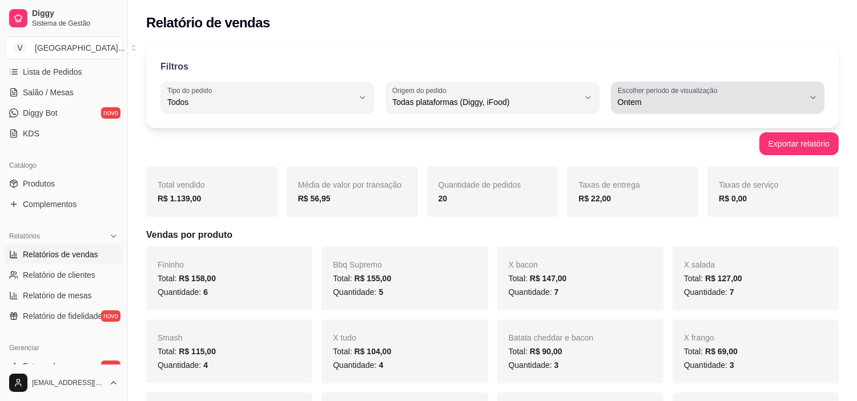
click at [798, 94] on div "Ontem" at bounding box center [711, 97] width 186 height 23
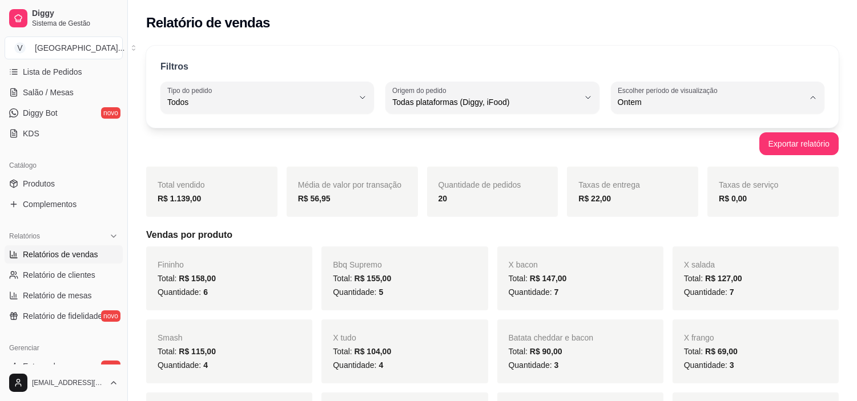
click at [653, 127] on span "Hoje" at bounding box center [712, 129] width 176 height 11
type input "0"
select select "0"
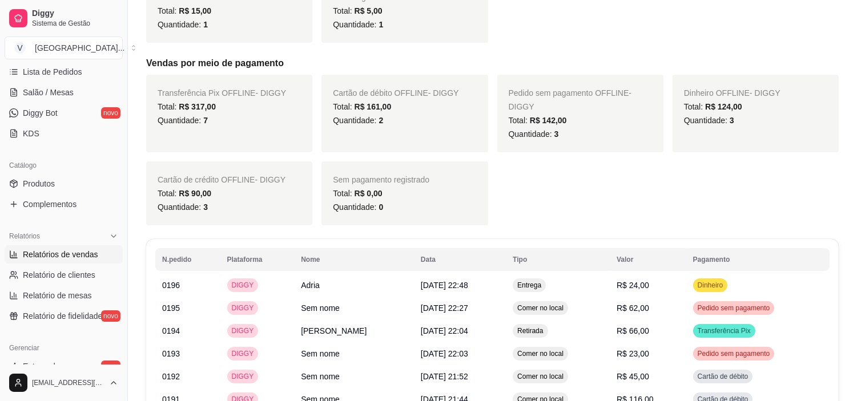
scroll to position [507, 0]
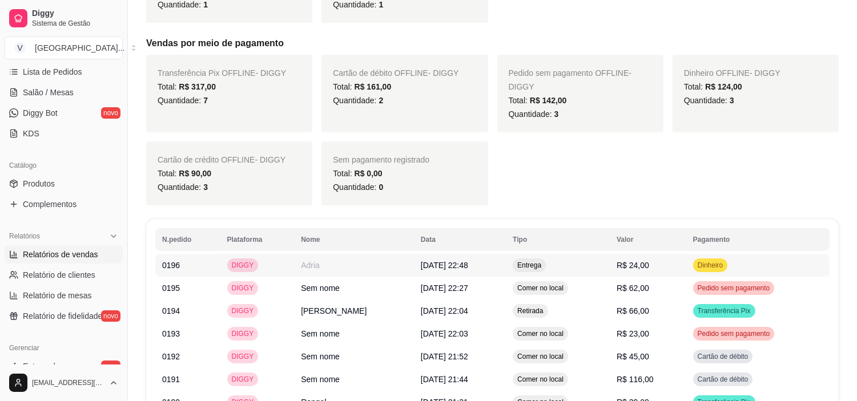
click at [300, 265] on td "Adria" at bounding box center [354, 265] width 120 height 23
click at [598, 160] on div "Transferência Pix OFFLINE - DIGGY Total: R$ 317,00 Quantidade: 7 Cartão de débi…" at bounding box center [492, 130] width 693 height 151
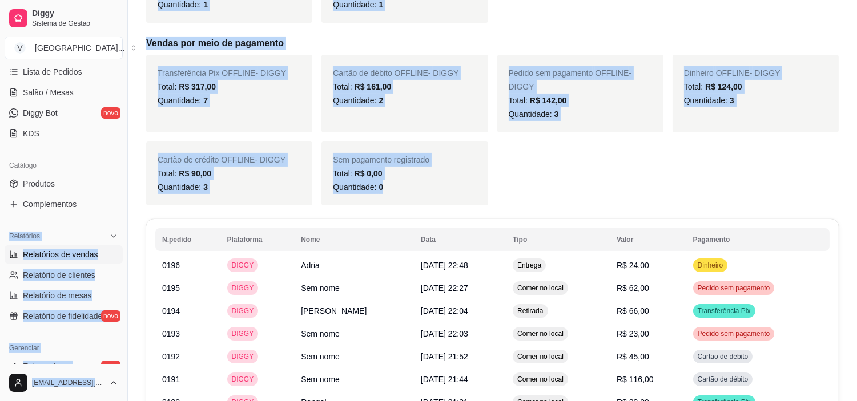
drag, startPoint x: 375, startPoint y: 189, endPoint x: 0, endPoint y: 224, distance: 376.8
click at [0, 224] on div "Diggy Sistema de Gestão V [GEOGRAPHIC_DATA] ... Loja fechada Plano Customizado …" at bounding box center [428, 120] width 857 height 1255
click at [784, 183] on div "Transferência Pix OFFLINE - DIGGY Total: R$ 317,00 Quantidade: 7 Cartão de débi…" at bounding box center [492, 130] width 693 height 151
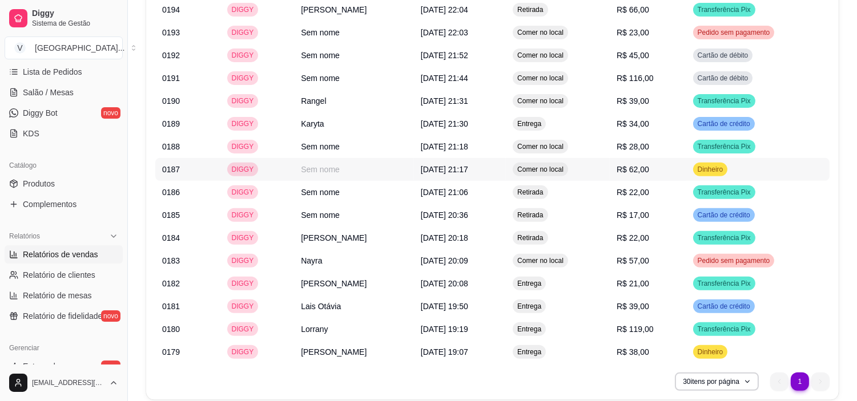
scroll to position [824, 0]
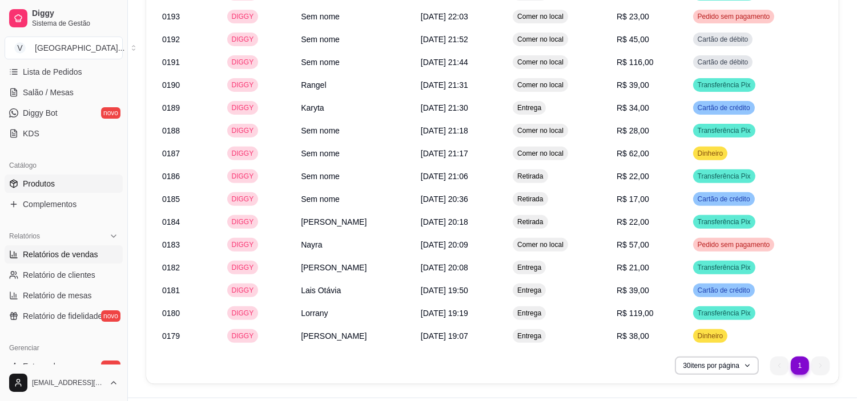
click at [39, 185] on span "Produtos" at bounding box center [39, 183] width 32 height 11
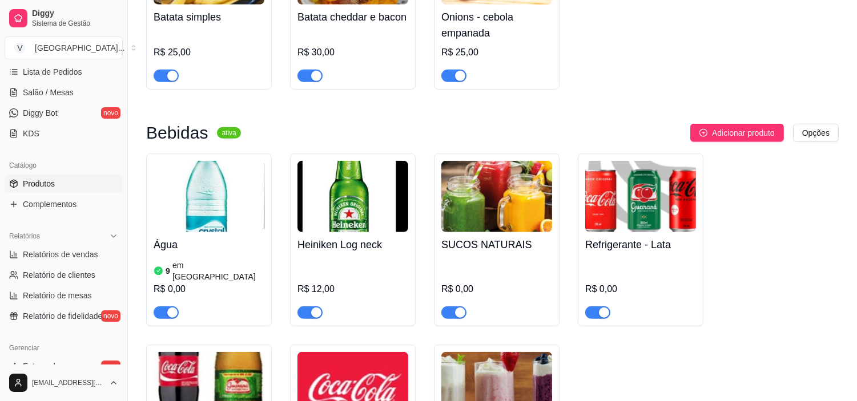
scroll to position [1649, 0]
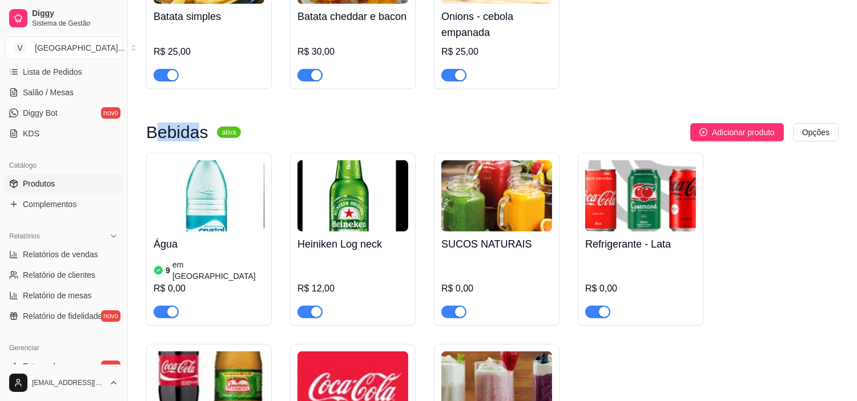
drag, startPoint x: 198, startPoint y: 123, endPoint x: 154, endPoint y: 123, distance: 43.4
click at [154, 126] on h3 "Bebidas" at bounding box center [177, 133] width 62 height 14
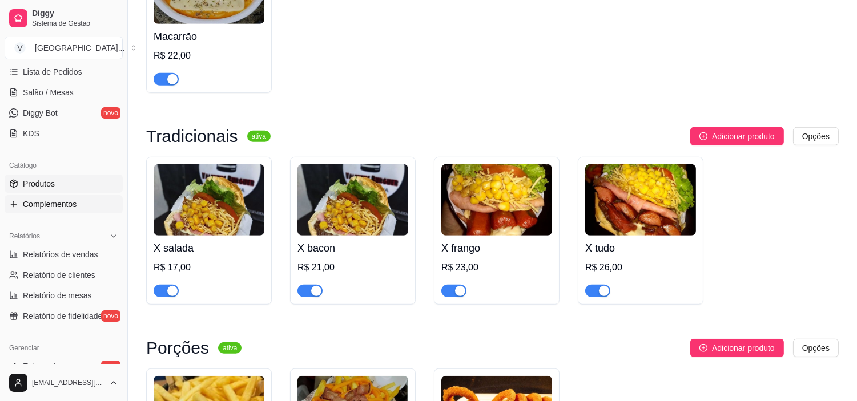
scroll to position [0, 0]
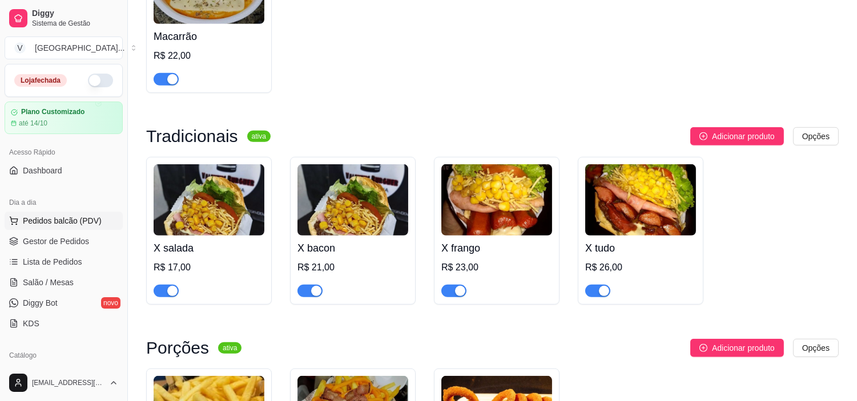
click at [71, 219] on span "Pedidos balcão (PDV)" at bounding box center [62, 220] width 79 height 11
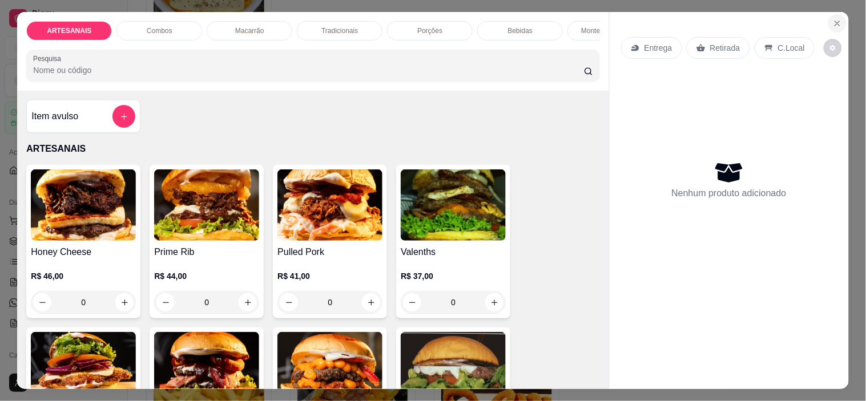
click at [839, 14] on button "Close" at bounding box center [837, 23] width 18 height 18
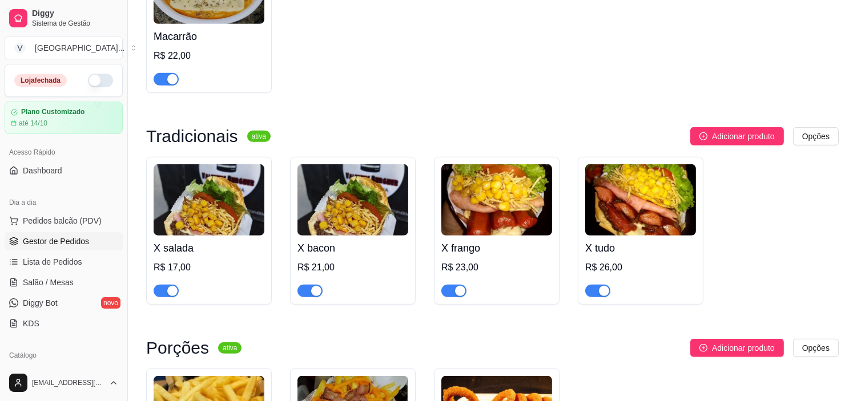
click at [69, 249] on link "Gestor de Pedidos" at bounding box center [64, 241] width 118 height 18
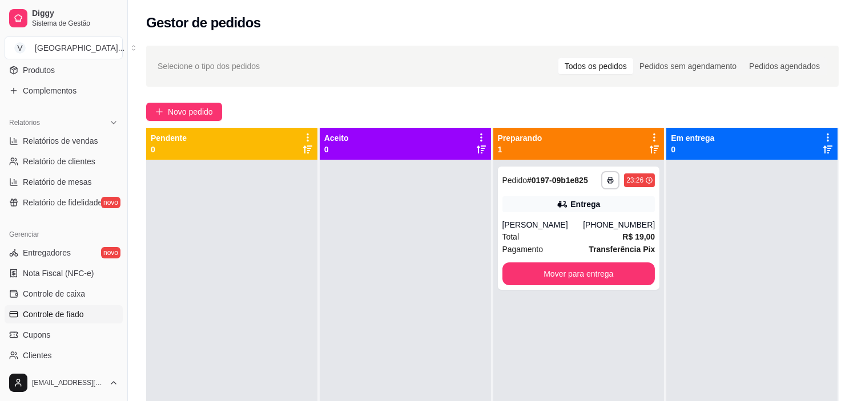
scroll to position [317, 0]
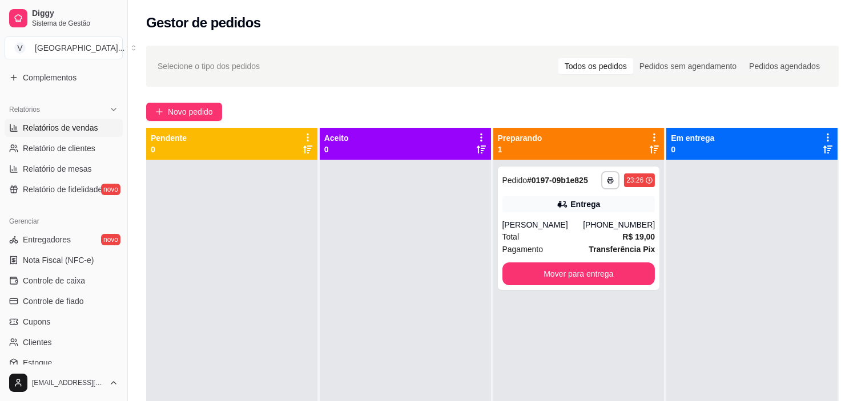
click at [87, 134] on link "Relatórios de vendas" at bounding box center [64, 128] width 118 height 18
select select "ALL"
select select "0"
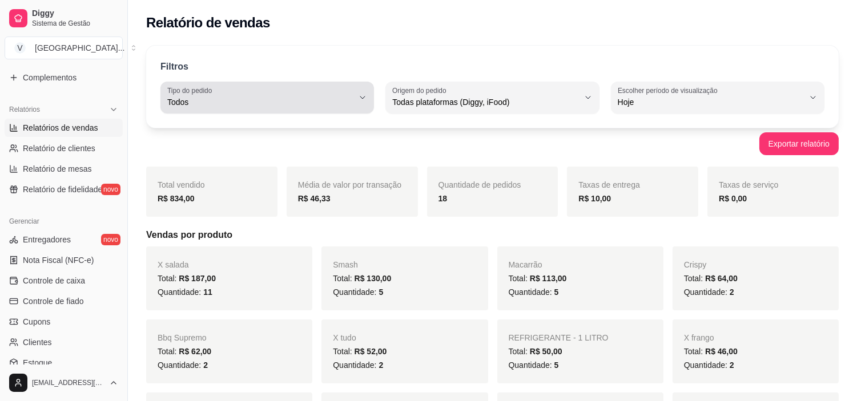
click at [355, 99] on button "Tipo do pedido Todos" at bounding box center [267, 98] width 214 height 32
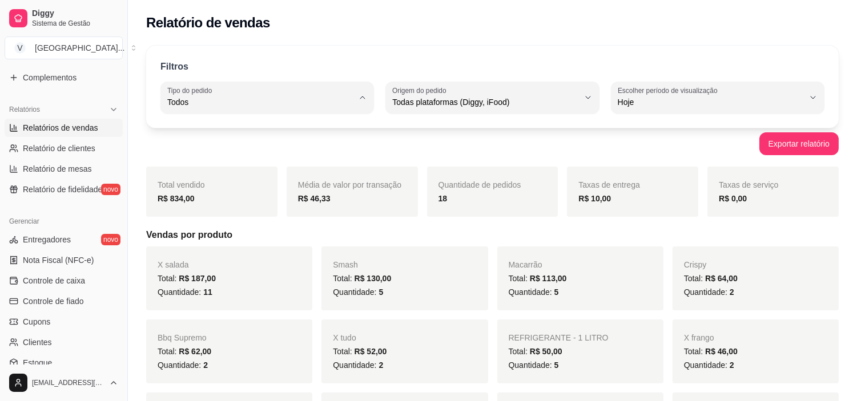
click at [308, 128] on span "Todos" at bounding box center [262, 129] width 176 height 11
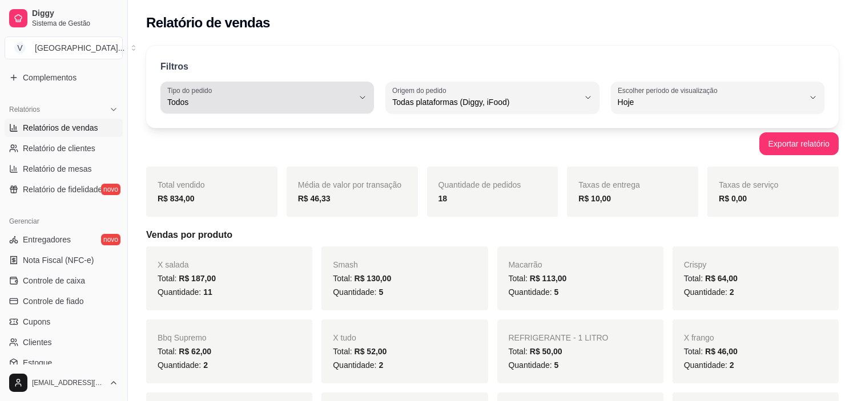
click at [373, 95] on button "Tipo do pedido Todos" at bounding box center [267, 98] width 214 height 32
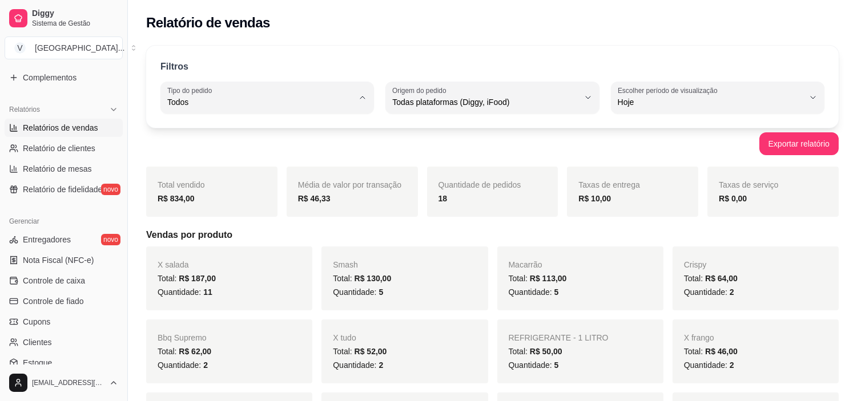
click at [229, 122] on li "Todos" at bounding box center [267, 130] width 196 height 18
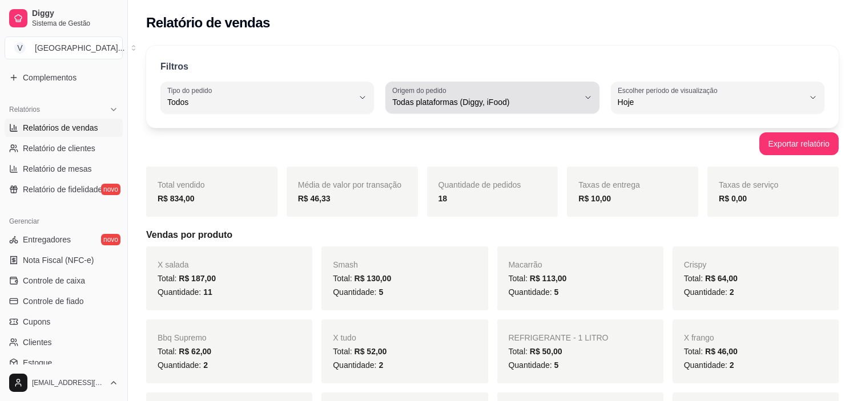
click at [545, 88] on div "Todas plataformas (Diggy, iFood)" at bounding box center [485, 97] width 186 height 23
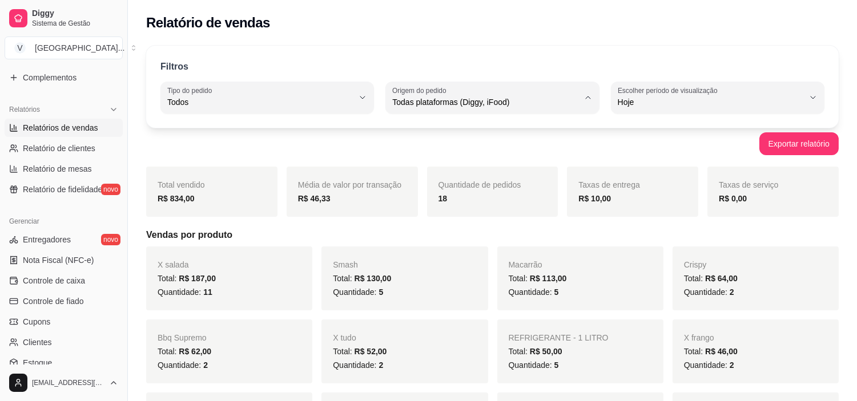
click at [505, 130] on span "Todas plataformas (Diggy, iFood)" at bounding box center [487, 129] width 176 height 11
drag, startPoint x: 237, startPoint y: 196, endPoint x: 156, endPoint y: 198, distance: 81.1
click at [156, 198] on div "Total vendido R$ 834,00" at bounding box center [211, 192] width 131 height 50
click at [200, 191] on div "Total vendido R$ 834,00" at bounding box center [211, 192] width 131 height 50
drag, startPoint x: 194, startPoint y: 198, endPoint x: 146, endPoint y: 195, distance: 48.1
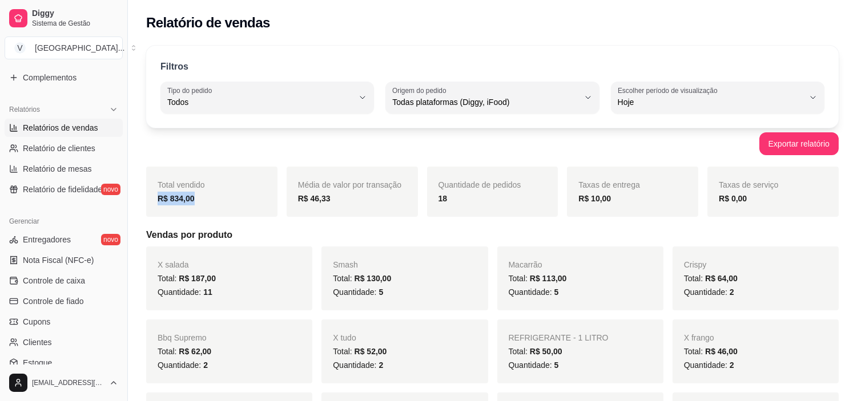
click at [146, 195] on div "Total vendido R$ 834,00" at bounding box center [211, 192] width 131 height 50
drag, startPoint x: 243, startPoint y: 155, endPoint x: 258, endPoint y: 149, distance: 15.9
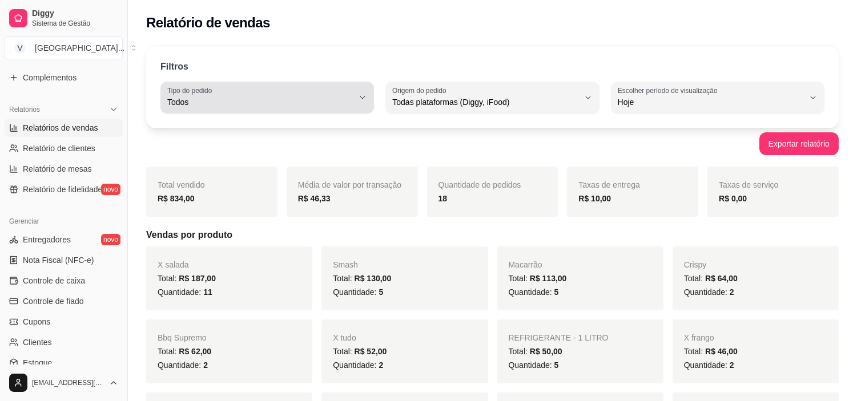
click at [351, 95] on div "Todos" at bounding box center [260, 97] width 186 height 23
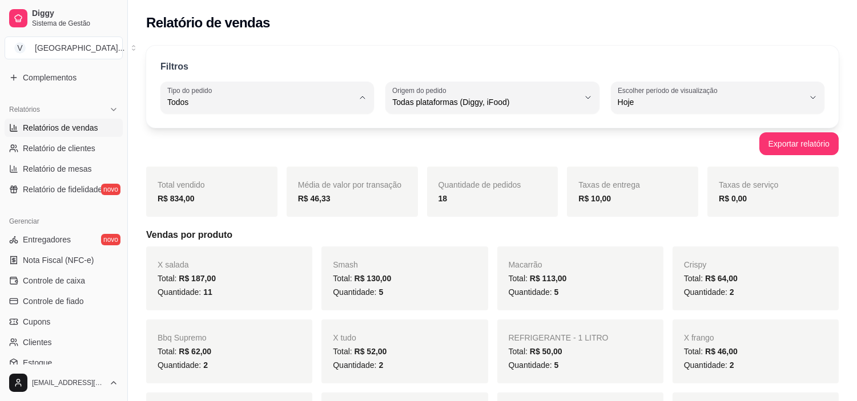
click at [223, 146] on span "Entrega" at bounding box center [262, 148] width 176 height 11
type input "DELIVERY"
select select "DELIVERY"
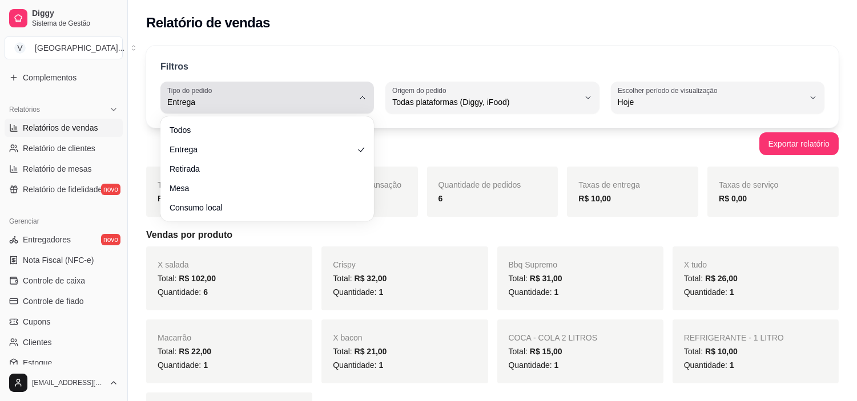
click at [324, 99] on span "Entrega" at bounding box center [260, 101] width 186 height 11
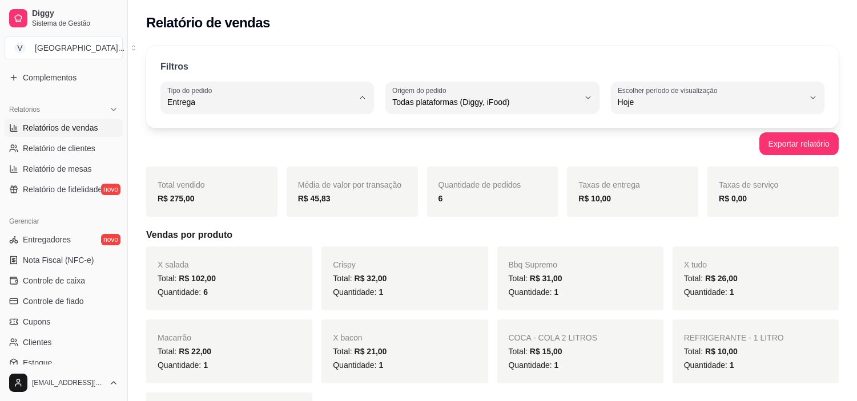
click at [282, 127] on span "Todos" at bounding box center [262, 129] width 176 height 11
type input "ALL"
select select "ALL"
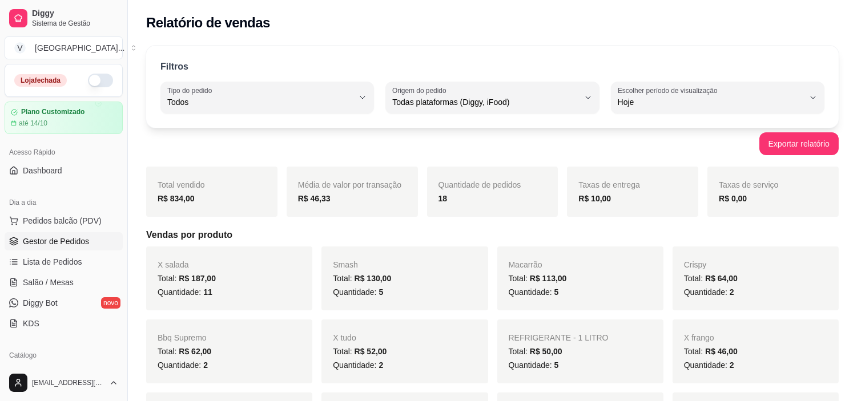
click at [62, 239] on span "Gestor de Pedidos" at bounding box center [56, 241] width 66 height 11
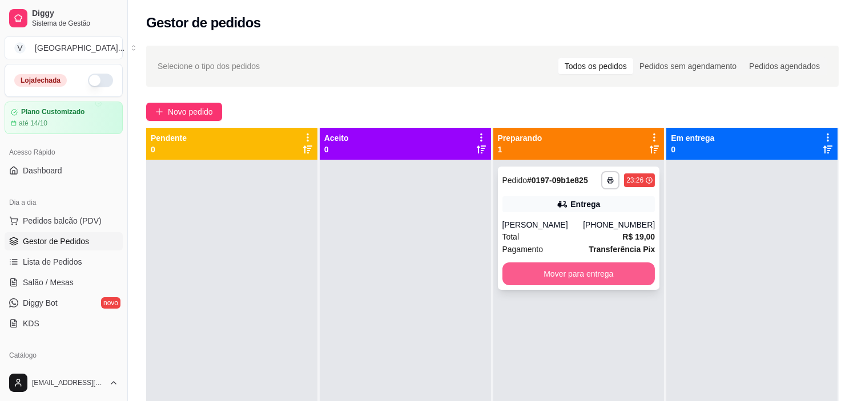
click at [604, 271] on button "Mover para entrega" at bounding box center [578, 274] width 153 height 23
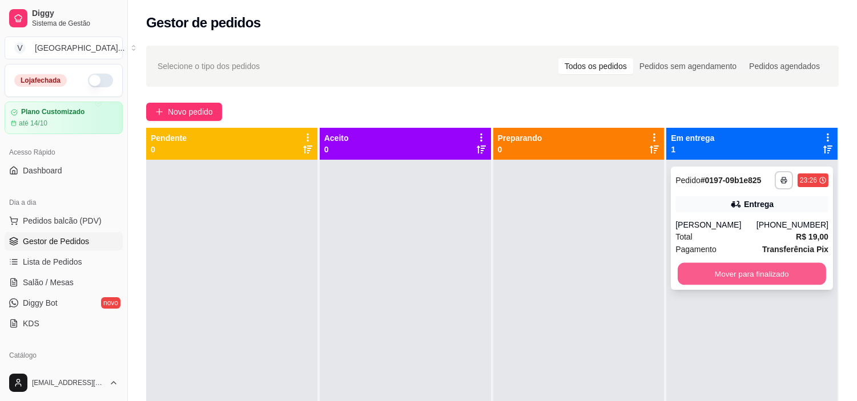
click at [749, 268] on button "Mover para finalizado" at bounding box center [752, 274] width 148 height 22
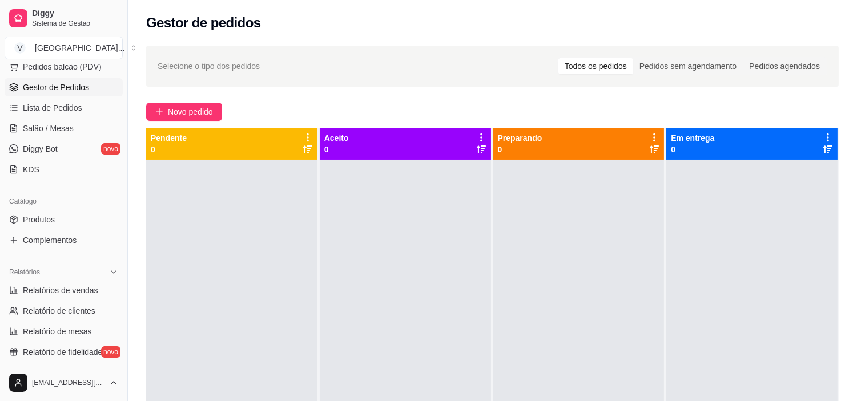
scroll to position [254, 0]
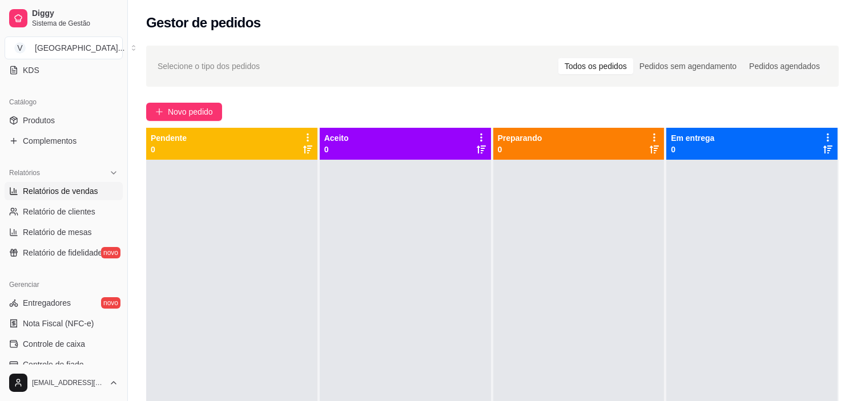
click at [75, 195] on span "Relatórios de vendas" at bounding box center [60, 191] width 75 height 11
select select "ALL"
select select "0"
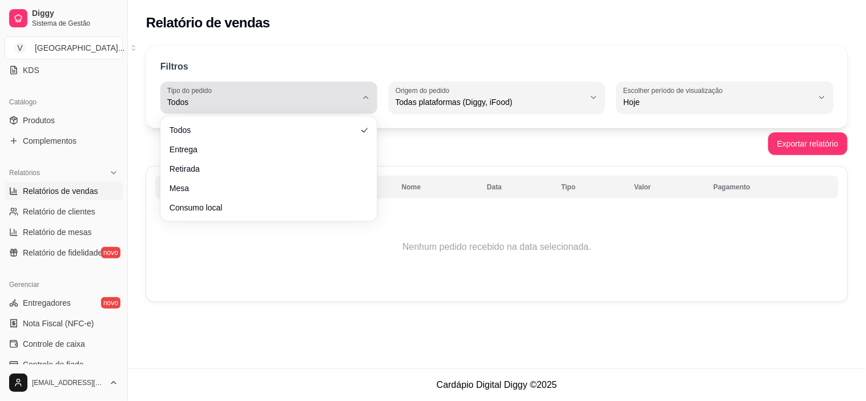
click at [324, 98] on span "Todos" at bounding box center [262, 101] width 190 height 11
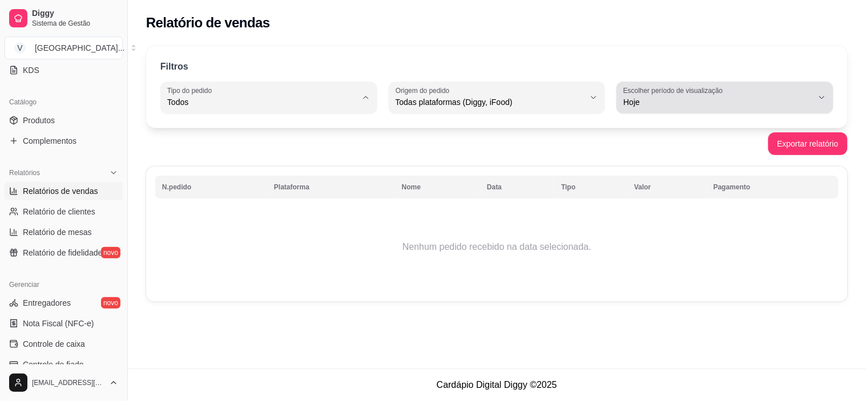
click at [805, 104] on span "Hoje" at bounding box center [718, 101] width 190 height 11
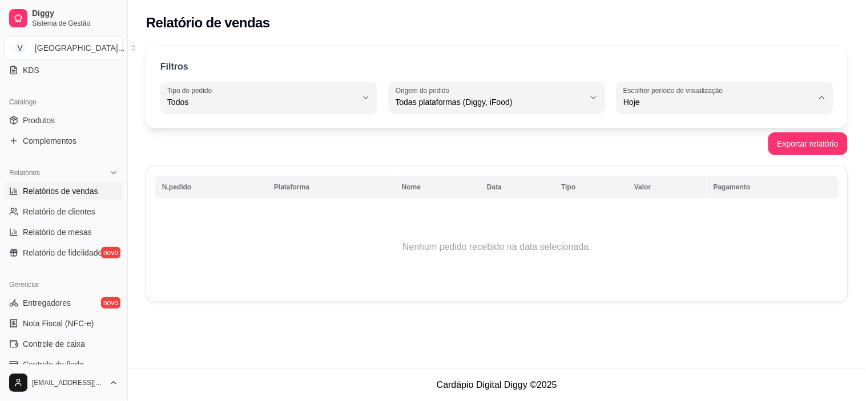
click at [653, 150] on span "Ontem" at bounding box center [720, 148] width 180 height 11
type input "1"
select select "1"
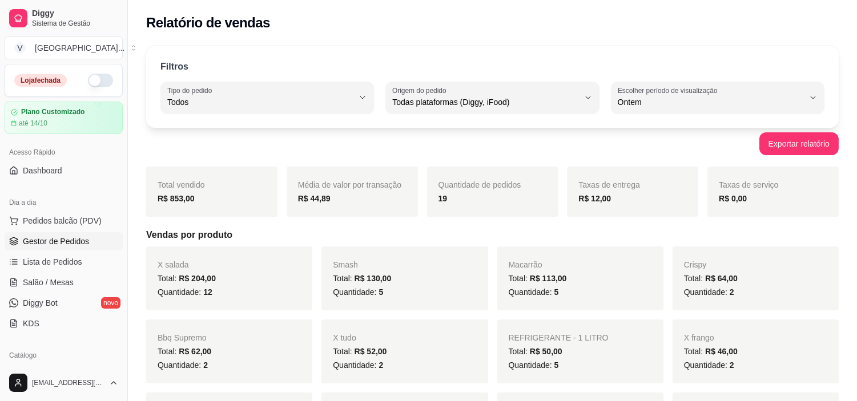
click at [54, 239] on span "Gestor de Pedidos" at bounding box center [56, 241] width 66 height 11
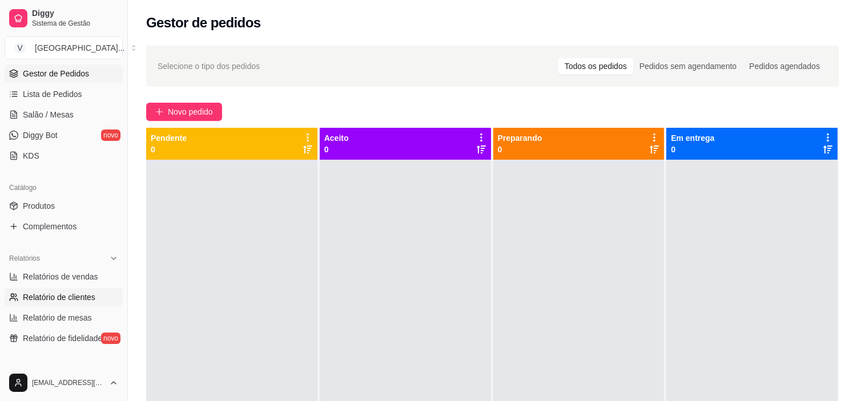
scroll to position [190, 0]
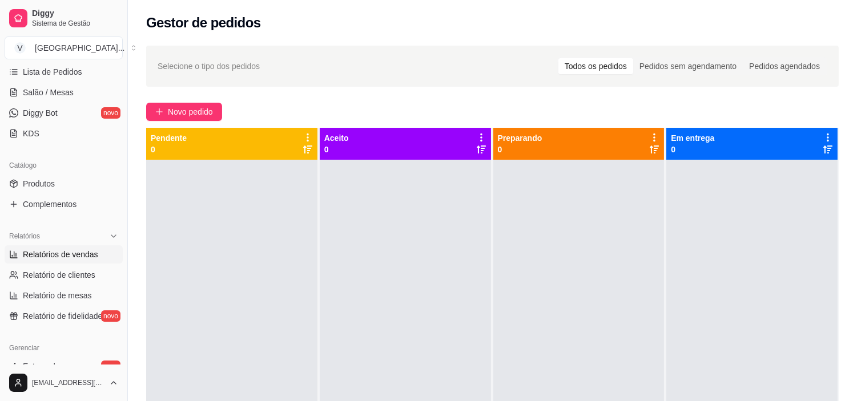
click at [80, 258] on span "Relatórios de vendas" at bounding box center [60, 254] width 75 height 11
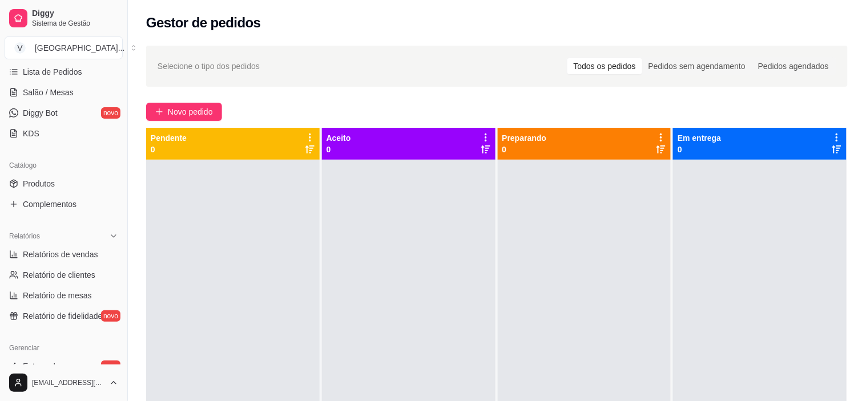
select select "ALL"
select select "0"
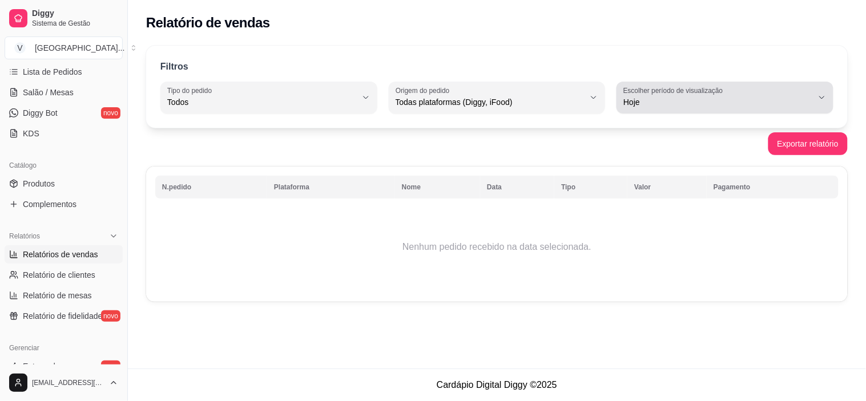
click at [638, 103] on span "Hoje" at bounding box center [718, 101] width 190 height 11
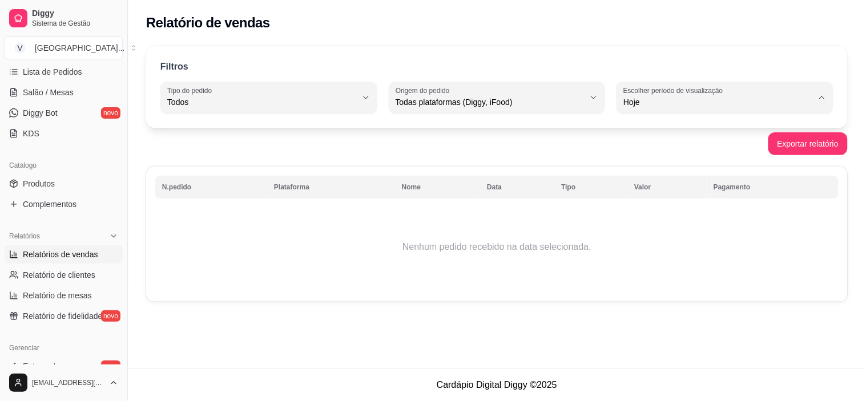
click at [660, 149] on span "Ontem" at bounding box center [720, 148] width 180 height 11
type input "1"
select select "1"
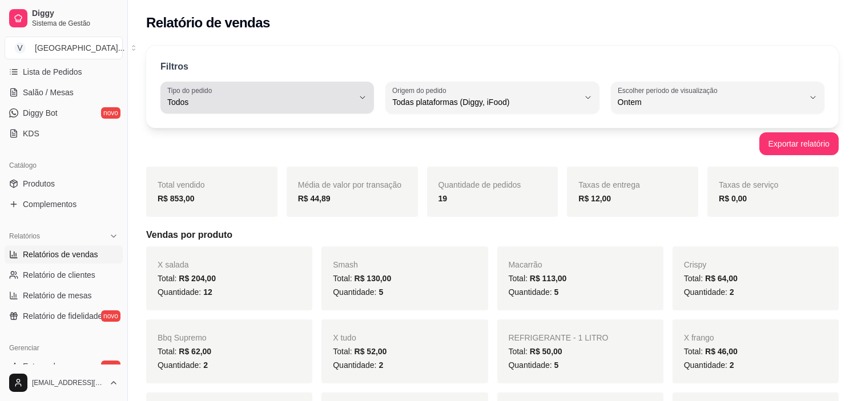
click at [361, 105] on button "Tipo do pedido Todos" at bounding box center [267, 98] width 214 height 32
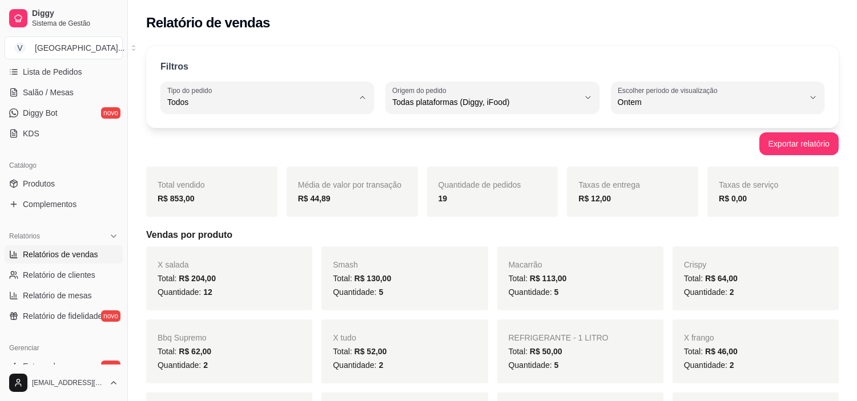
click at [265, 154] on span "Entrega" at bounding box center [262, 148] width 176 height 11
type input "DELIVERY"
select select "DELIVERY"
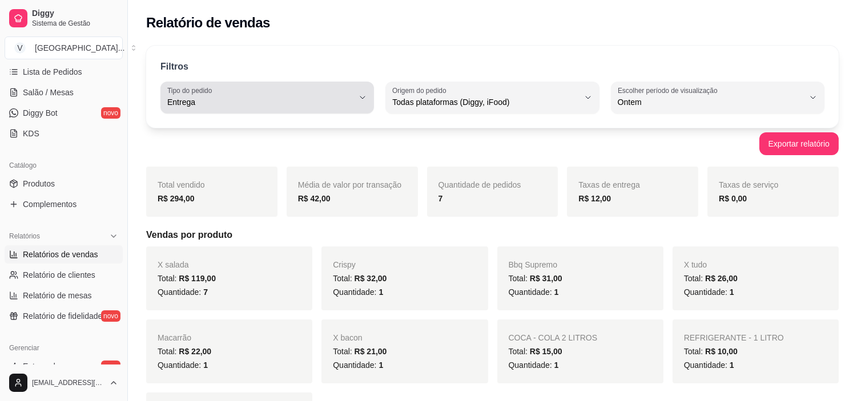
click at [361, 91] on button "Tipo do pedido Entrega" at bounding box center [267, 98] width 214 height 32
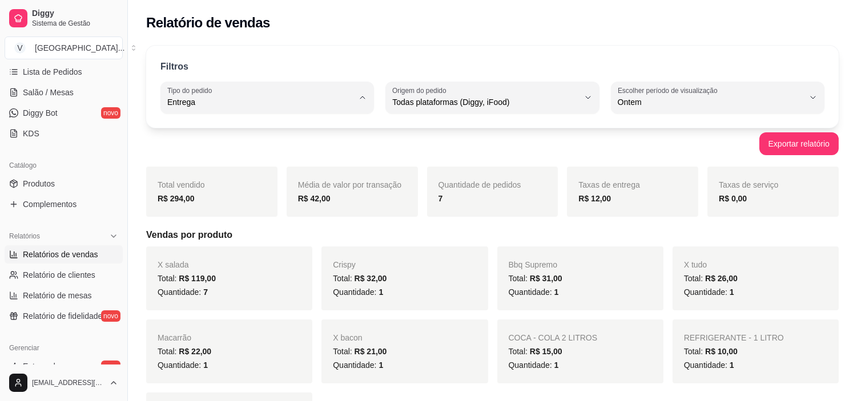
click at [184, 150] on span "Entrega" at bounding box center [262, 148] width 176 height 11
